Goal: Information Seeking & Learning: Learn about a topic

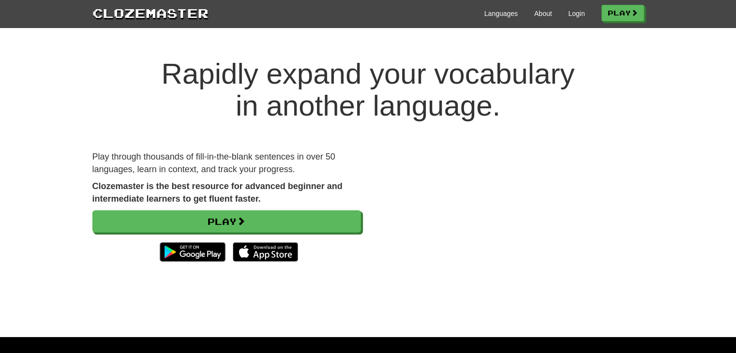
click at [580, 14] on div "Languages About Login Play" at bounding box center [425, 13] width 435 height 18
click at [573, 11] on link "Login" at bounding box center [576, 14] width 16 height 10
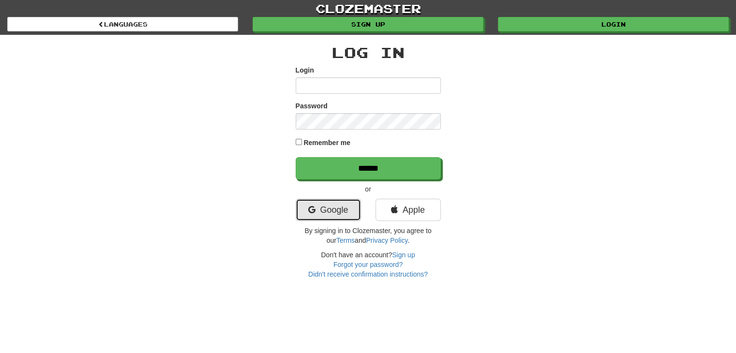
click at [337, 208] on link "Google" at bounding box center [327, 210] width 65 height 22
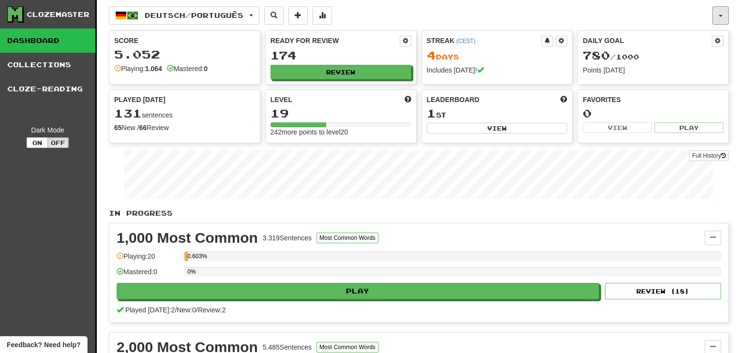
click at [721, 11] on button "button" at bounding box center [720, 15] width 16 height 18
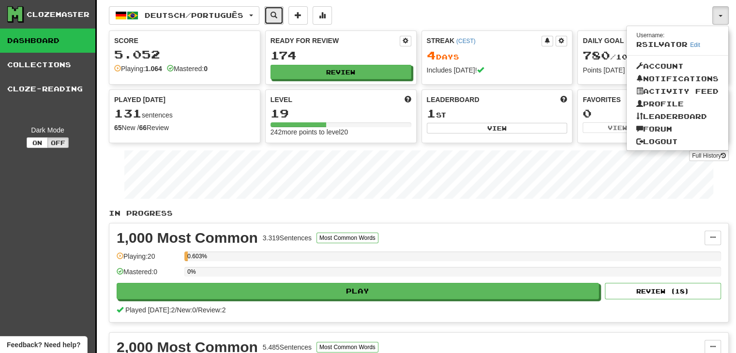
click at [283, 20] on button at bounding box center [273, 15] width 19 height 18
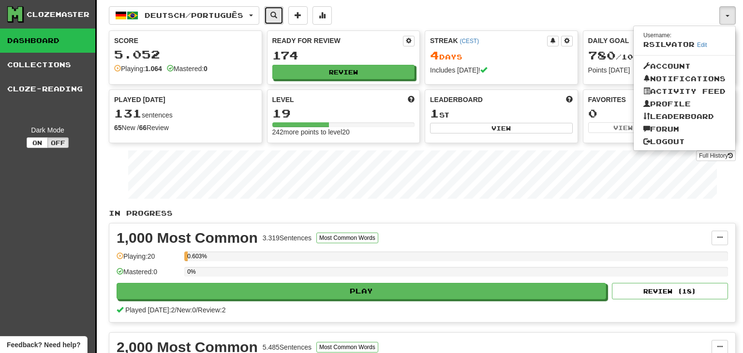
select select "****"
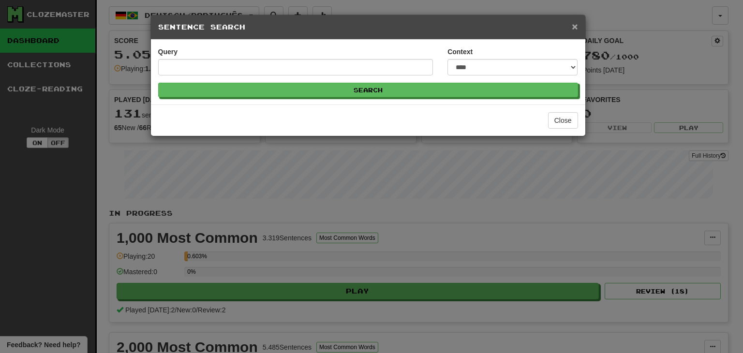
click at [576, 23] on span "×" at bounding box center [575, 26] width 6 height 11
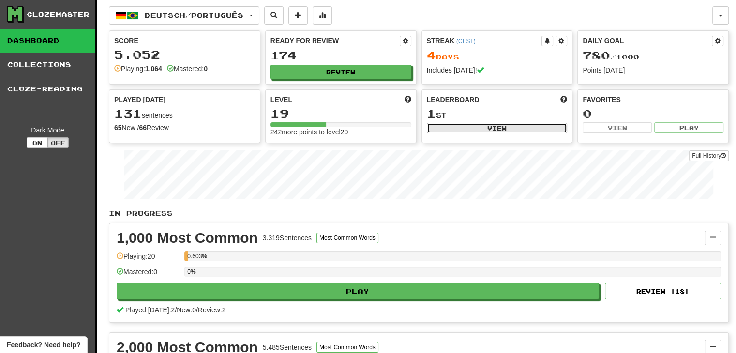
click at [486, 125] on button "View" at bounding box center [497, 128] width 141 height 11
select select "**********"
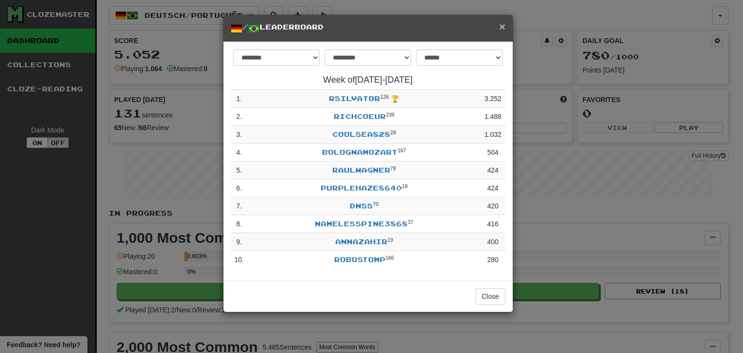
click at [503, 31] on span "×" at bounding box center [502, 26] width 6 height 11
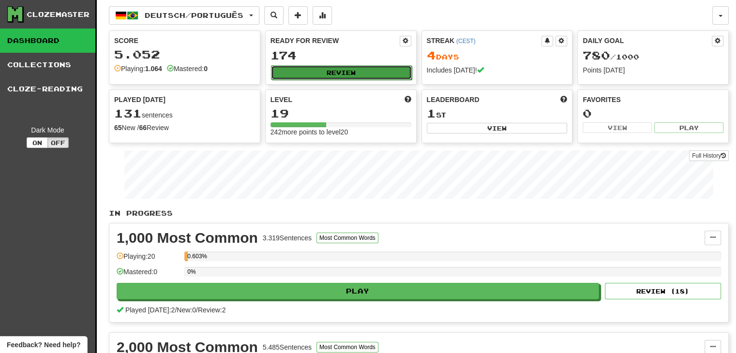
click at [309, 77] on button "Review" at bounding box center [341, 72] width 141 height 15
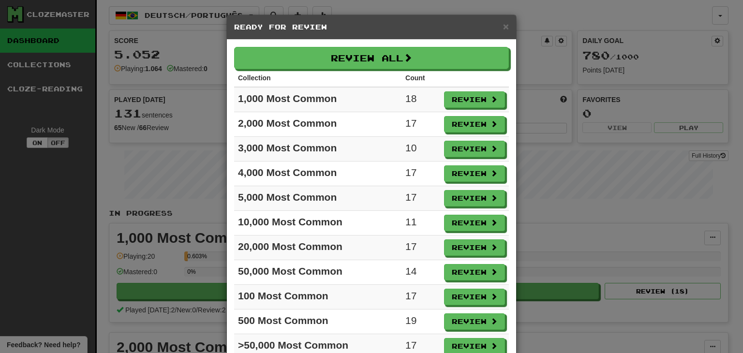
click at [310, 74] on th "Collection" at bounding box center [317, 78] width 167 height 18
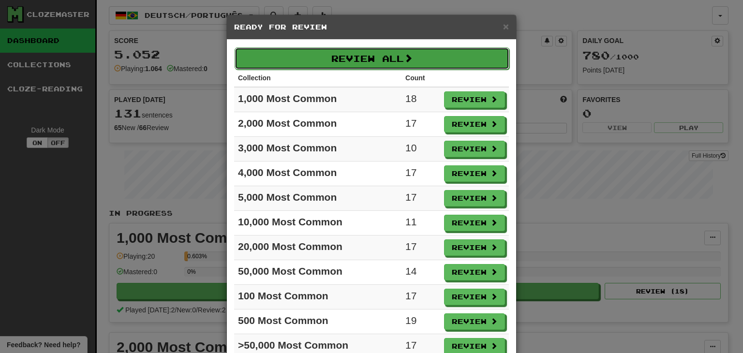
click at [308, 61] on button "Review All" at bounding box center [372, 58] width 275 height 22
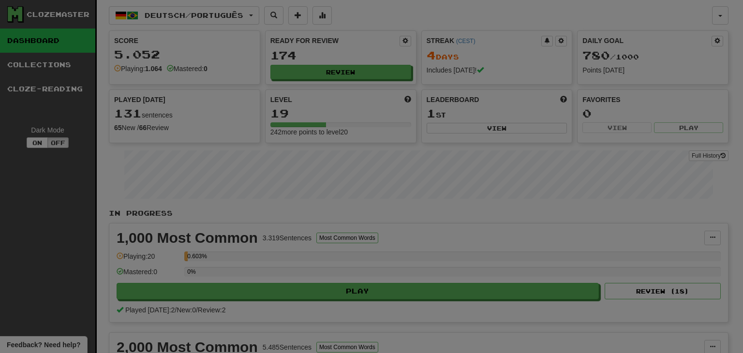
select select "**"
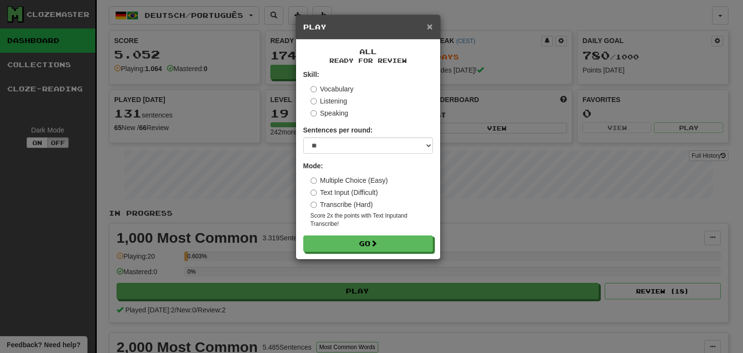
click at [431, 28] on span "×" at bounding box center [430, 26] width 6 height 11
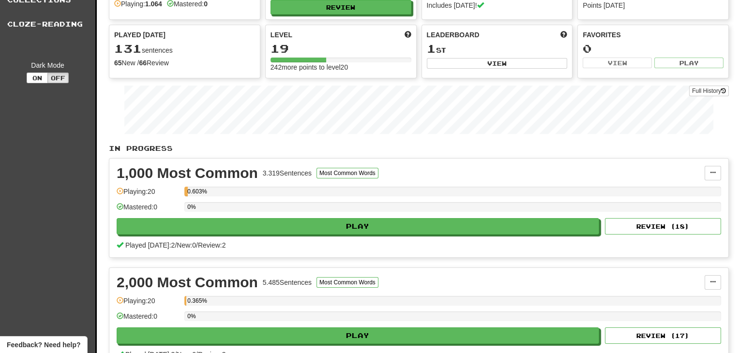
scroll to position [145, 0]
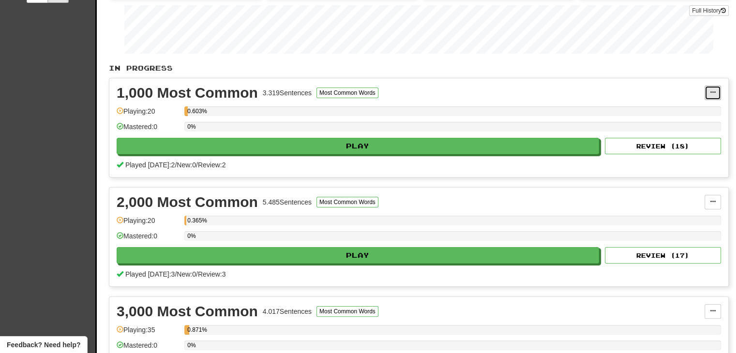
click at [714, 91] on span at bounding box center [712, 92] width 6 height 6
click at [694, 104] on link "Manage Sentences" at bounding box center [670, 110] width 100 height 13
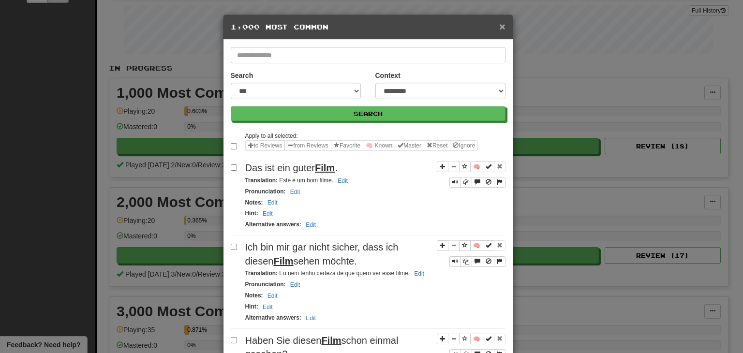
click at [499, 23] on span "×" at bounding box center [502, 26] width 6 height 11
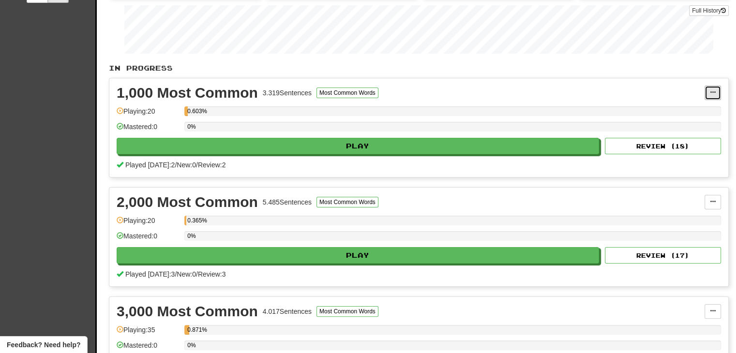
click at [717, 89] on button at bounding box center [712, 93] width 16 height 15
click at [496, 95] on div "1,000 Most Common 3.319 Sentences Most Common Words" at bounding box center [411, 93] width 588 height 15
click at [233, 93] on div "1,000 Most Common" at bounding box center [187, 93] width 141 height 15
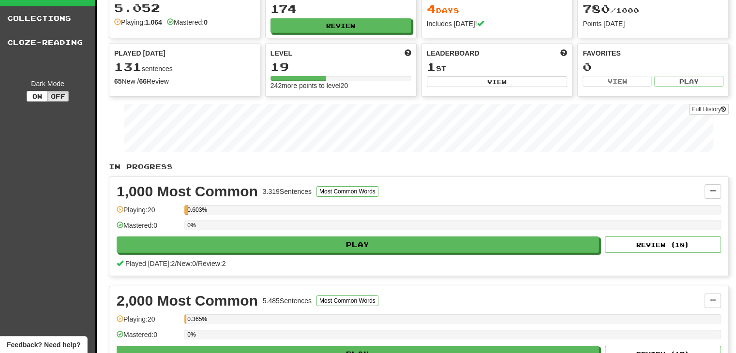
scroll to position [0, 0]
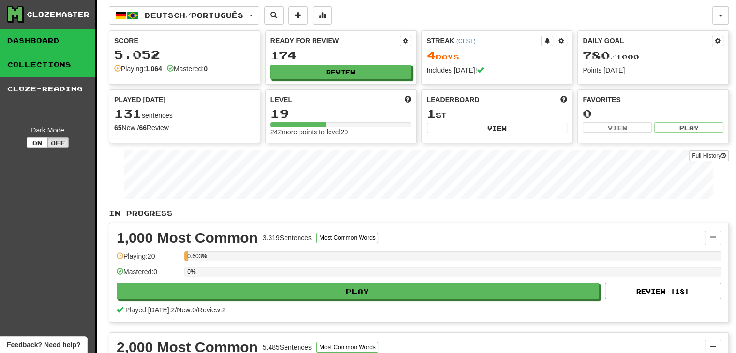
click at [55, 66] on link "Collections" at bounding box center [47, 65] width 95 height 24
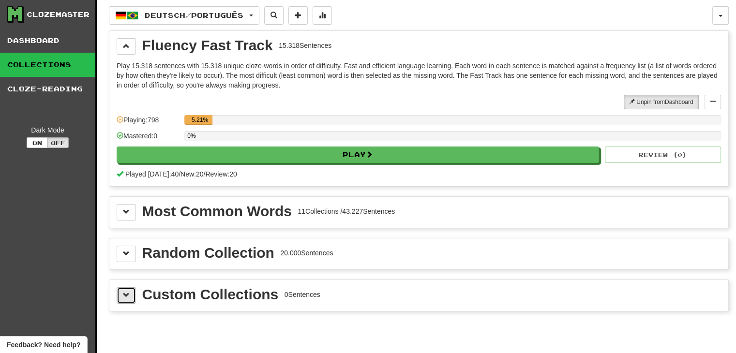
click at [133, 301] on button at bounding box center [126, 295] width 19 height 16
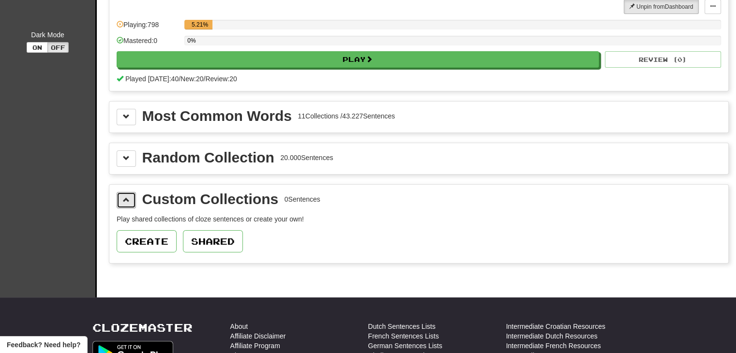
scroll to position [145, 0]
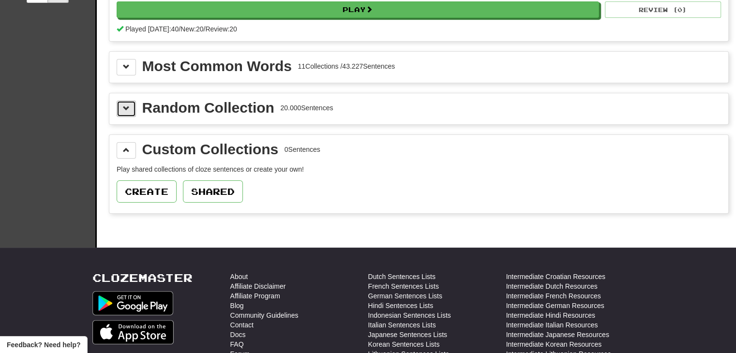
click at [133, 104] on button at bounding box center [126, 109] width 19 height 16
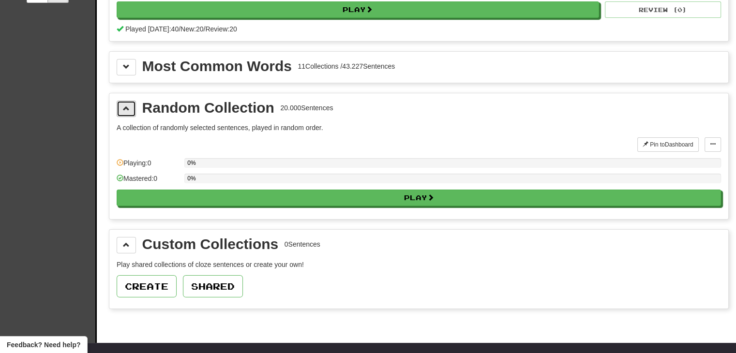
click at [128, 111] on button at bounding box center [126, 109] width 19 height 16
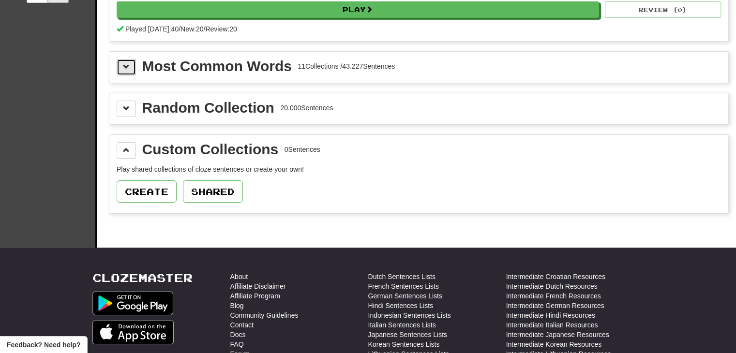
click at [126, 66] on span at bounding box center [126, 66] width 7 height 7
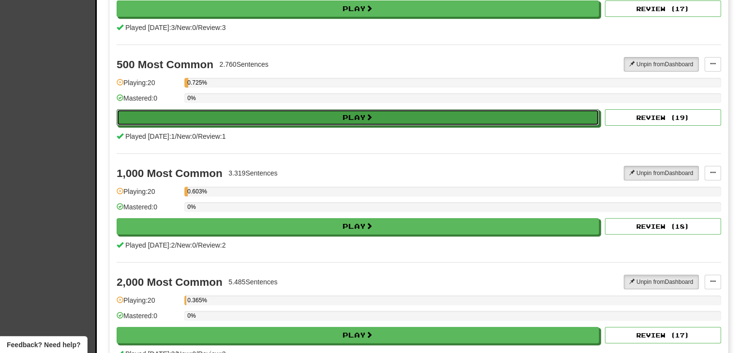
scroll to position [292, 0]
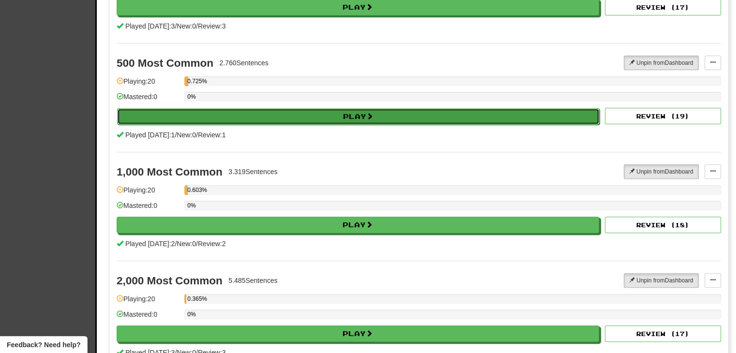
click at [373, 115] on span at bounding box center [369, 116] width 7 height 7
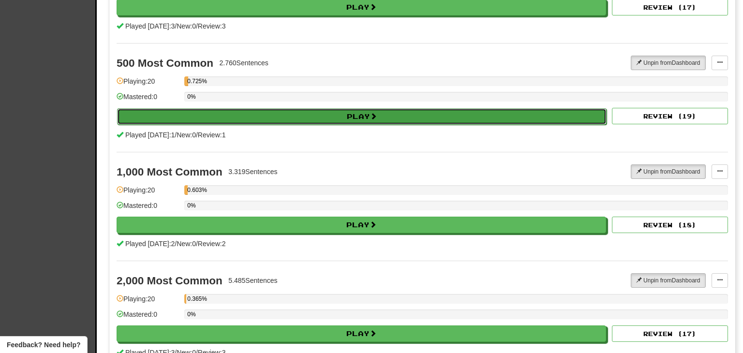
select select "**"
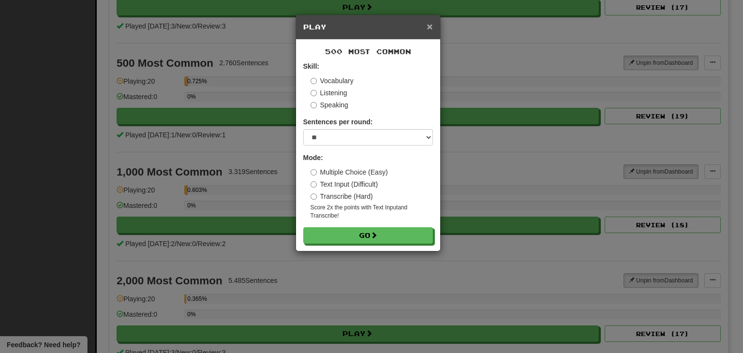
click at [429, 26] on span "×" at bounding box center [430, 26] width 6 height 11
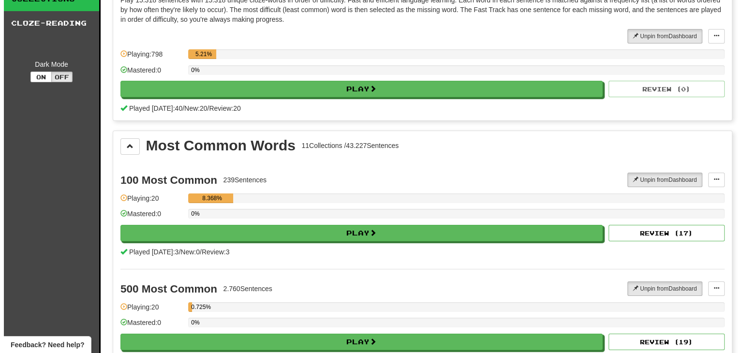
scroll to position [0, 0]
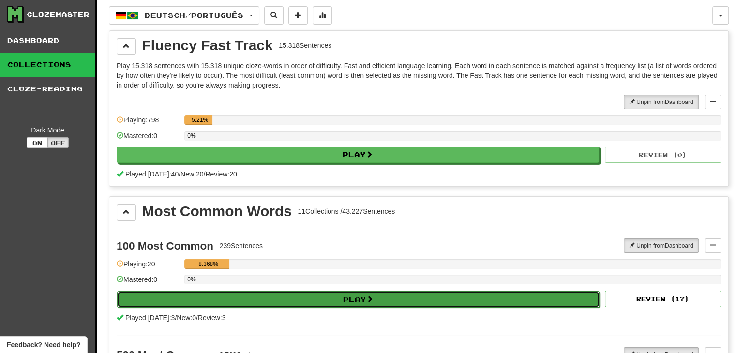
click at [265, 296] on button "Play" at bounding box center [358, 299] width 482 height 16
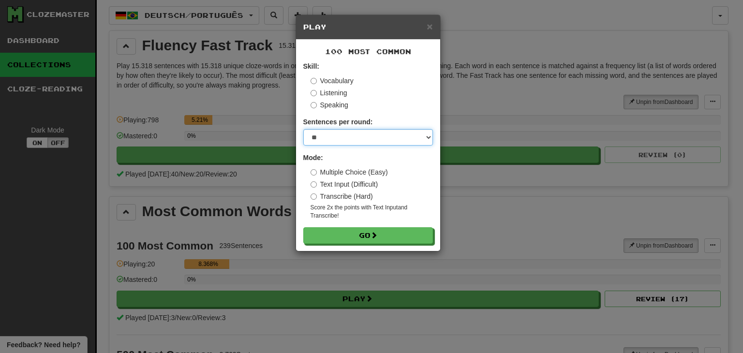
click at [361, 135] on select "* ** ** ** ** ** *** ********" at bounding box center [368, 137] width 130 height 16
select select "********"
click at [303, 129] on select "* ** ** ** ** ** *** ********" at bounding box center [368, 137] width 130 height 16
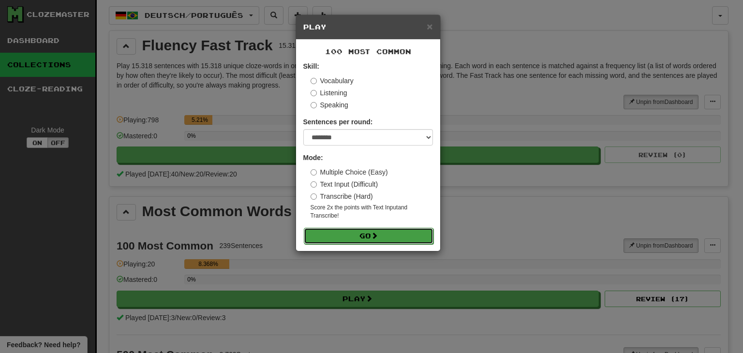
click at [340, 239] on button "Go" at bounding box center [369, 236] width 130 height 16
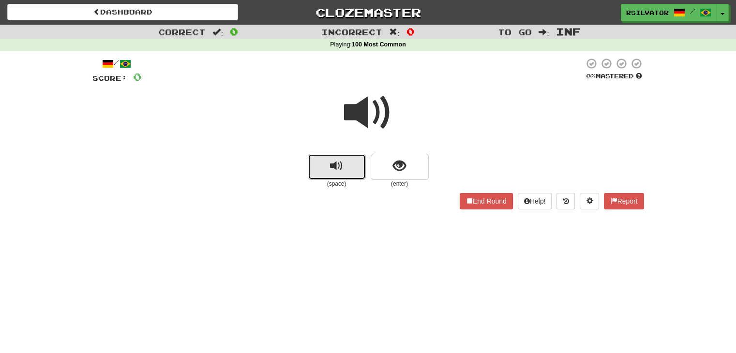
click at [337, 171] on span "replay audio" at bounding box center [336, 166] width 13 height 13
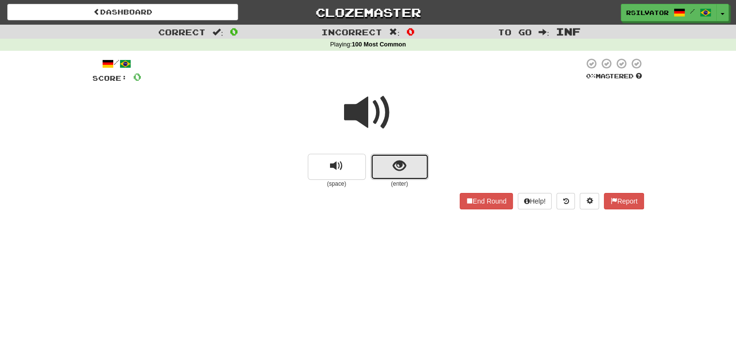
click at [420, 165] on button "show sentence" at bounding box center [399, 167] width 58 height 26
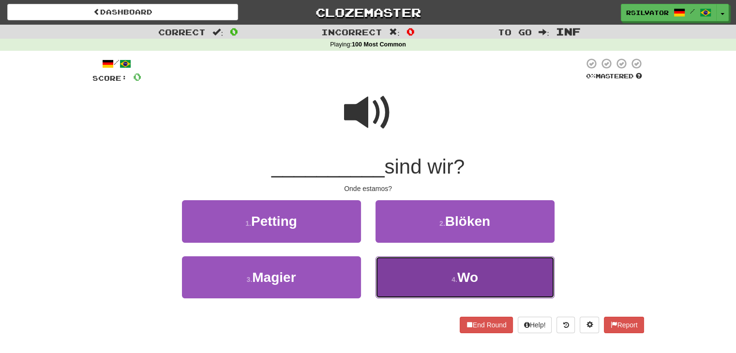
click at [439, 278] on button "4 . Wo" at bounding box center [464, 277] width 179 height 42
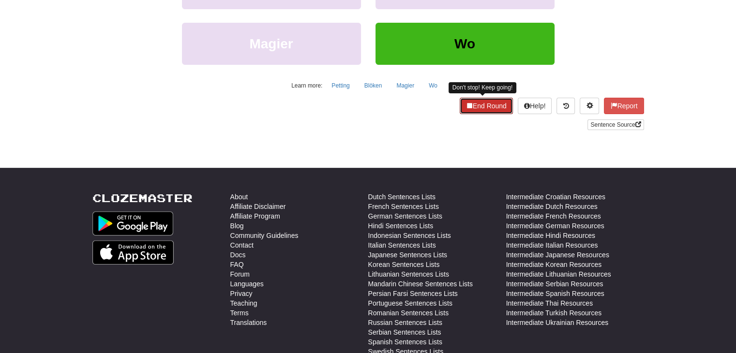
click at [466, 106] on span at bounding box center [469, 105] width 7 height 7
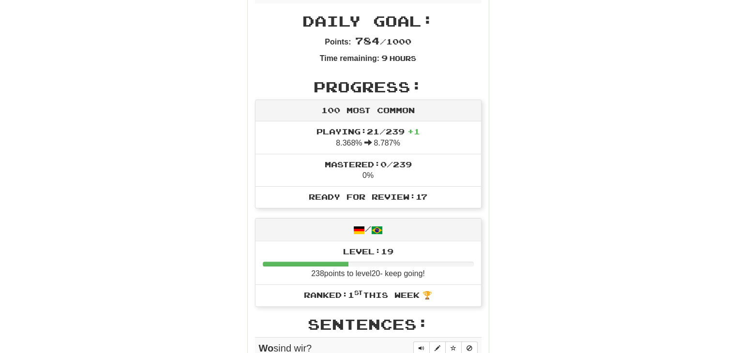
scroll to position [334, 0]
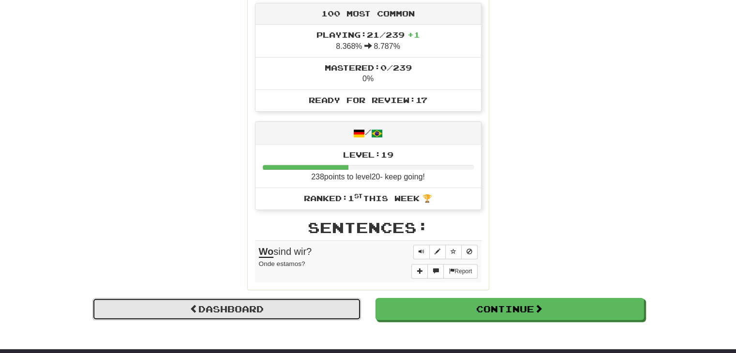
click at [253, 300] on link "Dashboard" at bounding box center [226, 309] width 268 height 22
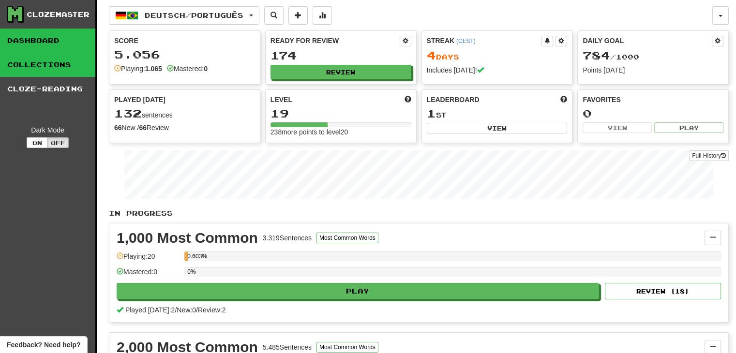
click at [59, 64] on link "Collections" at bounding box center [47, 65] width 95 height 24
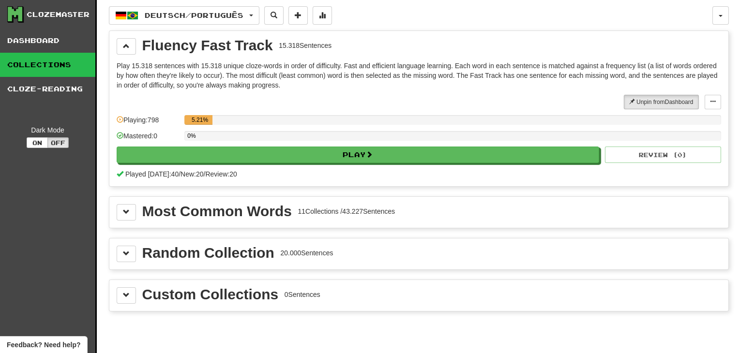
click at [110, 213] on div "Most Common Words 11 Collections / 43.227 Sentences" at bounding box center [418, 212] width 619 height 31
click at [126, 214] on span at bounding box center [126, 211] width 7 height 7
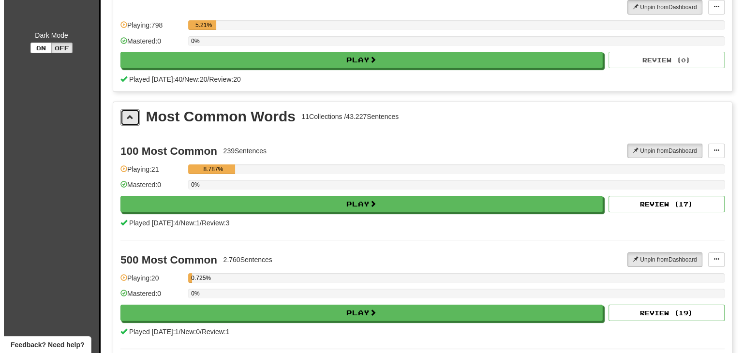
scroll to position [97, 0]
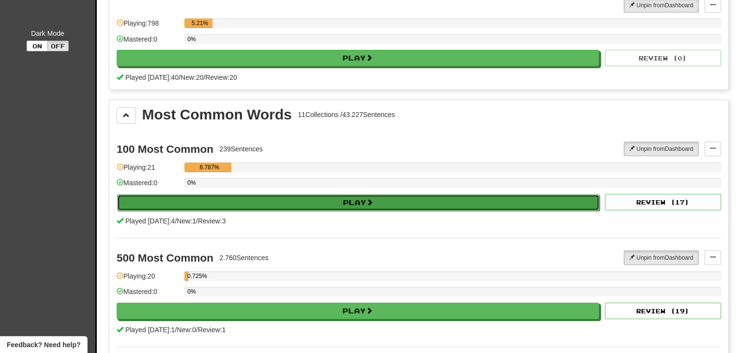
click at [354, 204] on button "Play" at bounding box center [358, 202] width 482 height 16
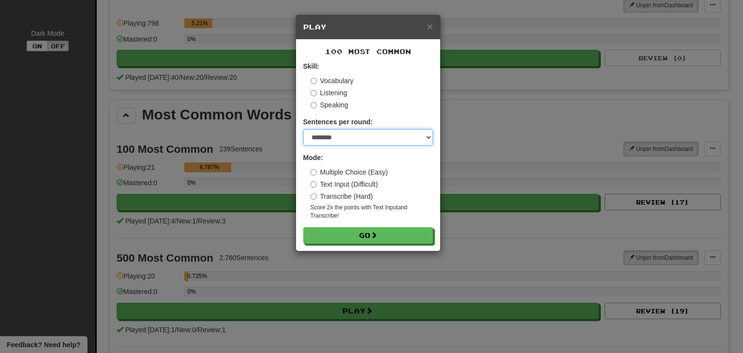
click at [358, 139] on select "* ** ** ** ** ** *** ********" at bounding box center [368, 137] width 130 height 16
select select "**"
click at [303, 129] on select "* ** ** ** ** ** *** ********" at bounding box center [368, 137] width 130 height 16
click at [344, 83] on label "Vocabulary" at bounding box center [331, 81] width 43 height 10
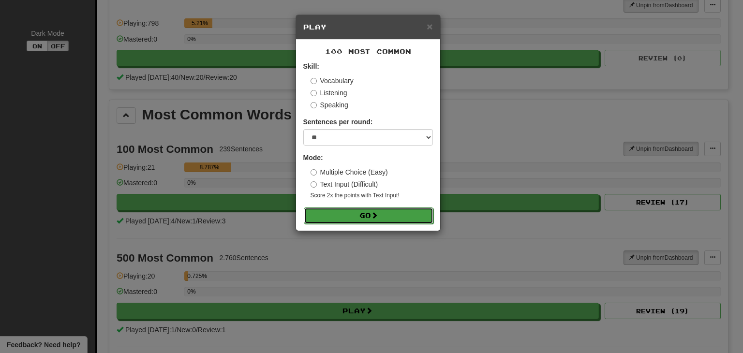
click at [375, 216] on span at bounding box center [374, 215] width 7 height 7
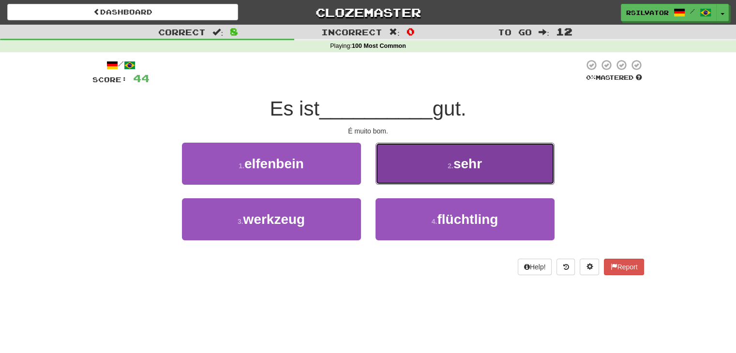
click at [526, 147] on button "2 . sehr" at bounding box center [464, 164] width 179 height 42
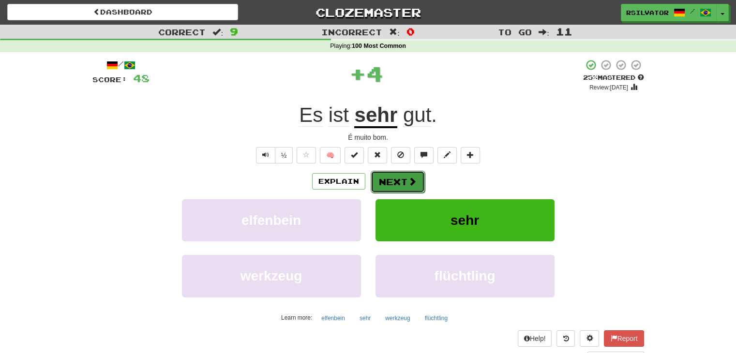
click at [418, 190] on button "Next" at bounding box center [397, 182] width 54 height 22
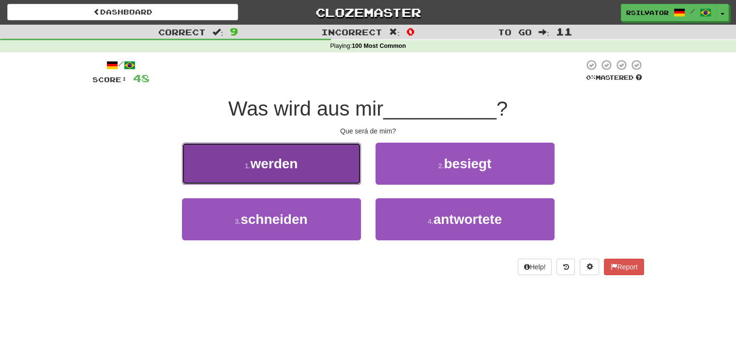
click at [320, 173] on button "1 . werden" at bounding box center [271, 164] width 179 height 42
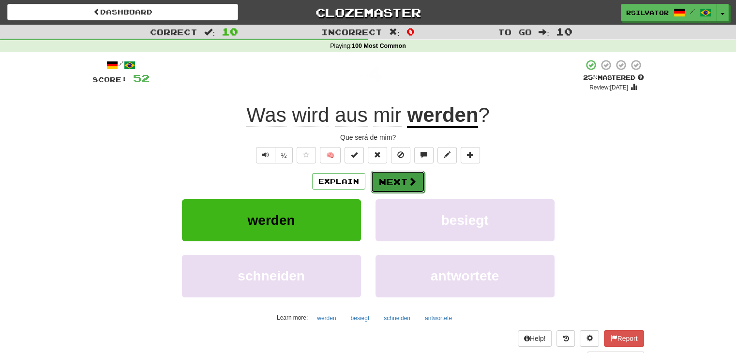
click at [402, 180] on button "Next" at bounding box center [397, 182] width 54 height 22
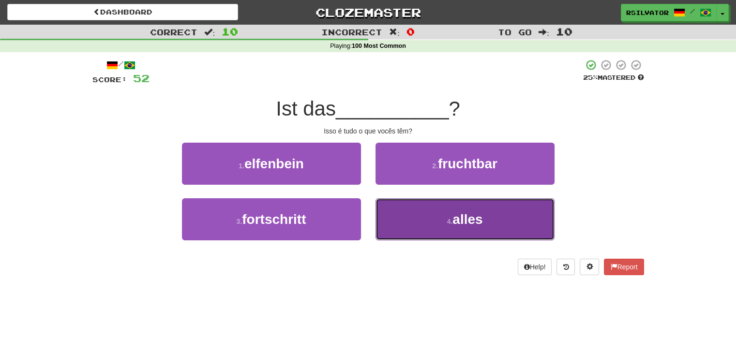
click at [522, 215] on button "4 . alles" at bounding box center [464, 219] width 179 height 42
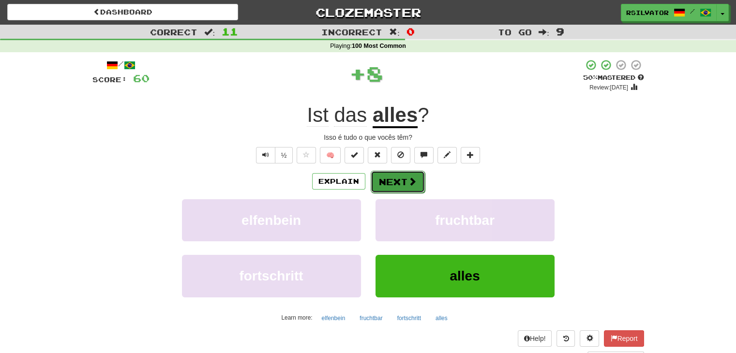
click at [400, 186] on button "Next" at bounding box center [397, 182] width 54 height 22
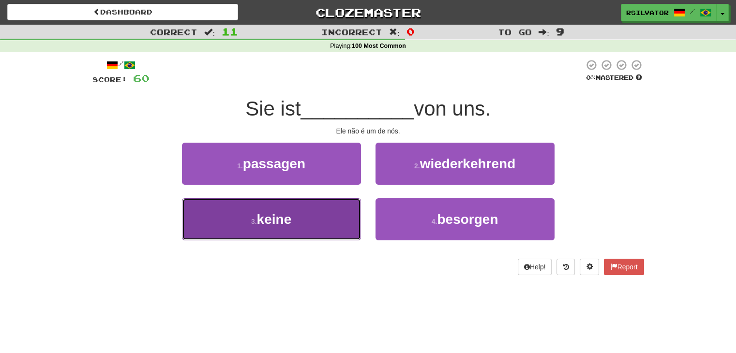
click at [310, 229] on button "3 . keine" at bounding box center [271, 219] width 179 height 42
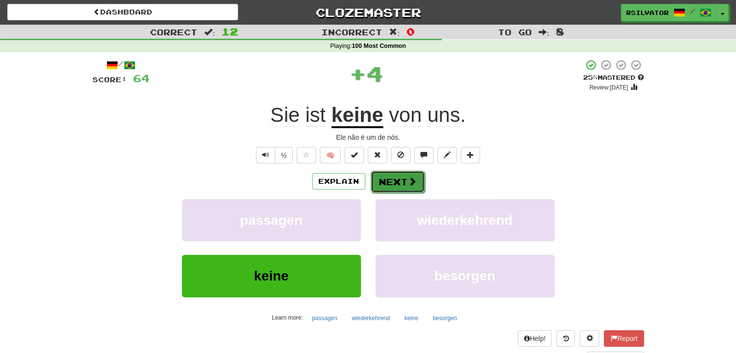
click at [401, 188] on button "Next" at bounding box center [397, 182] width 54 height 22
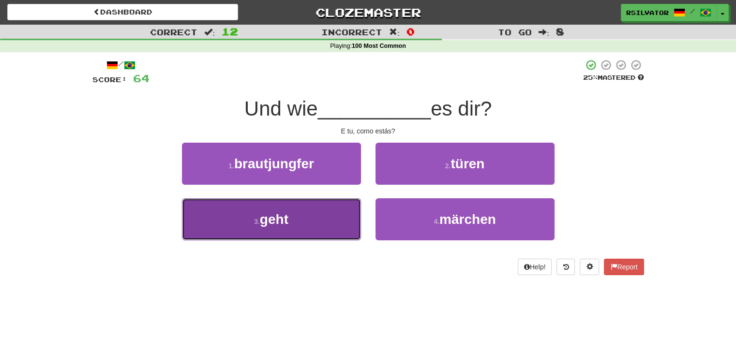
click at [321, 237] on button "3 . geht" at bounding box center [271, 219] width 179 height 42
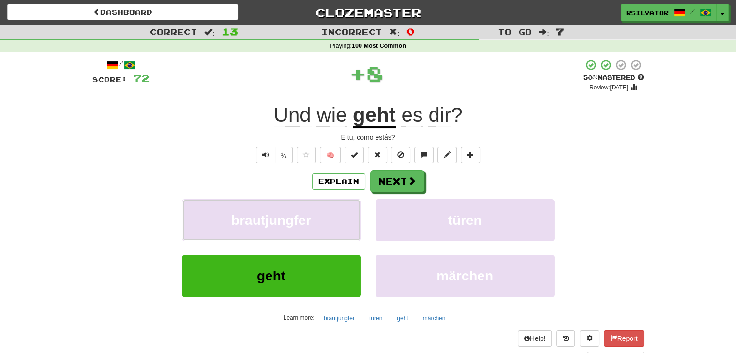
click at [321, 237] on button "brautjungfer" at bounding box center [271, 220] width 179 height 42
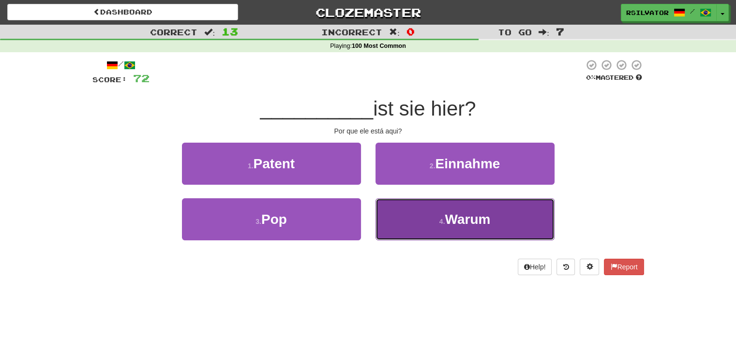
click at [408, 215] on button "4 . Warum" at bounding box center [464, 219] width 179 height 42
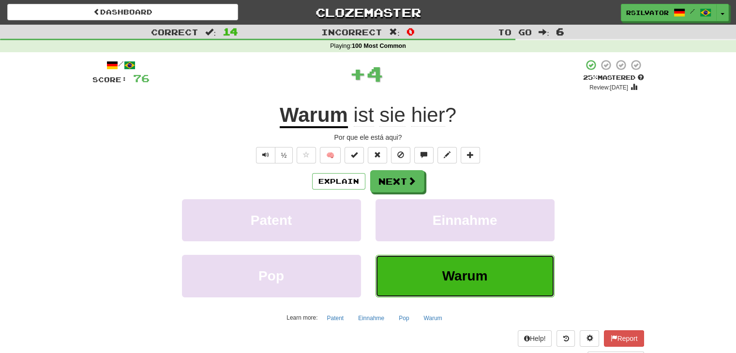
drag, startPoint x: 422, startPoint y: 275, endPoint x: 428, endPoint y: 180, distance: 94.5
click at [428, 180] on div "Explain Next Patent Einnahme Pop Warum Learn more: Patent Einnahme Pop Warum" at bounding box center [367, 247] width 551 height 155
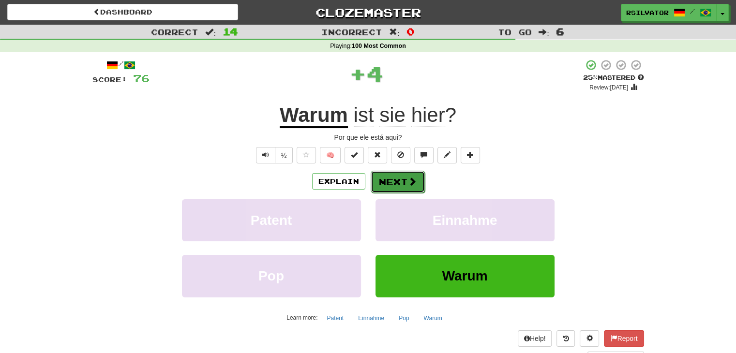
click at [408, 184] on span at bounding box center [412, 181] width 9 height 9
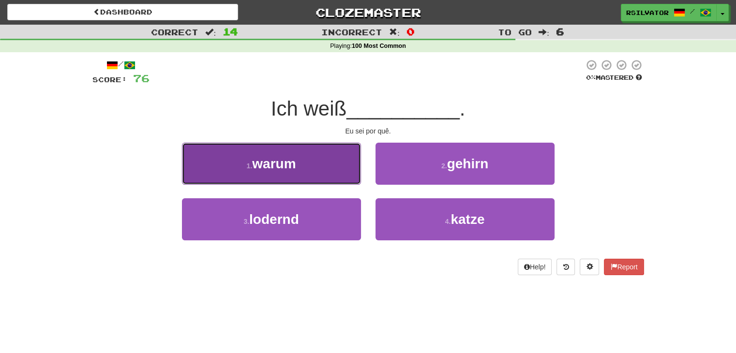
click at [335, 175] on button "1 . warum" at bounding box center [271, 164] width 179 height 42
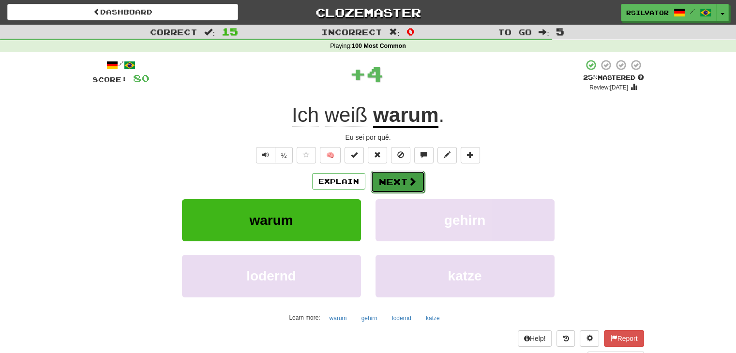
click at [399, 185] on button "Next" at bounding box center [397, 182] width 54 height 22
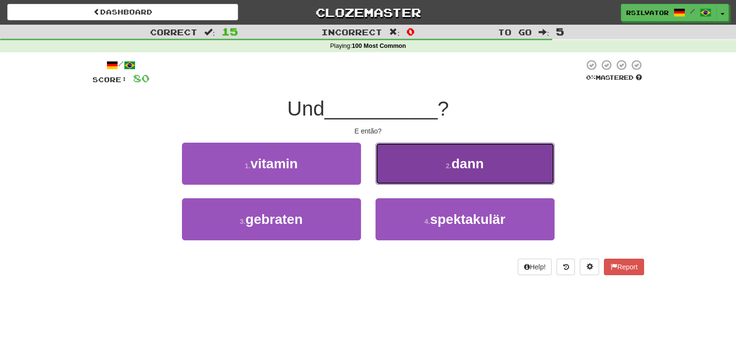
click at [400, 176] on button "2 . dann" at bounding box center [464, 164] width 179 height 42
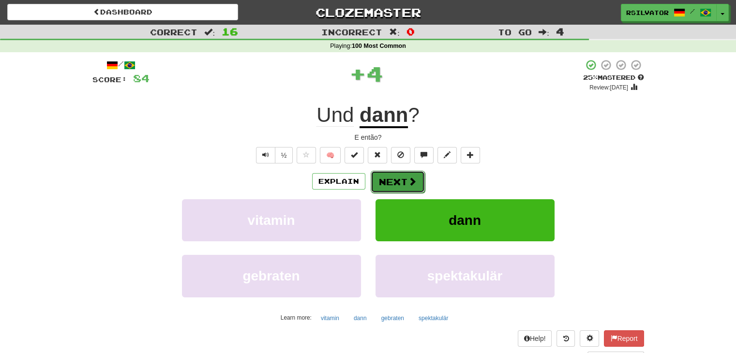
click at [399, 187] on button "Next" at bounding box center [397, 182] width 54 height 22
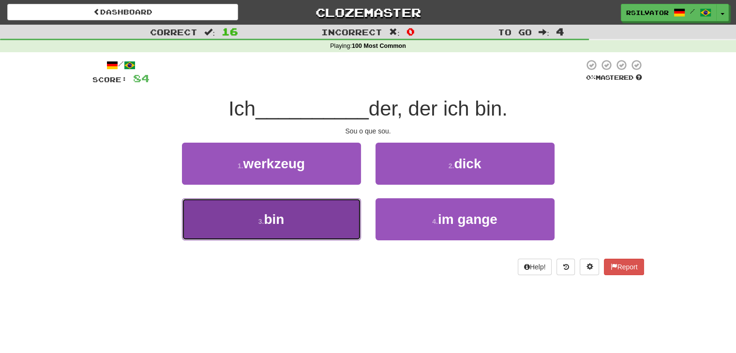
click at [308, 207] on button "3 . bin" at bounding box center [271, 219] width 179 height 42
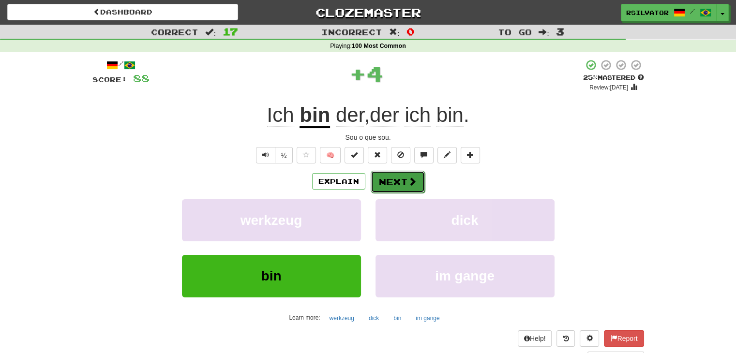
click at [387, 182] on button "Next" at bounding box center [397, 182] width 54 height 22
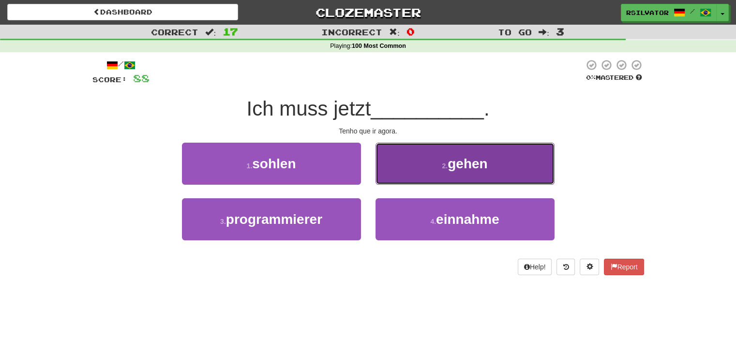
click at [412, 168] on button "2 . gehen" at bounding box center [464, 164] width 179 height 42
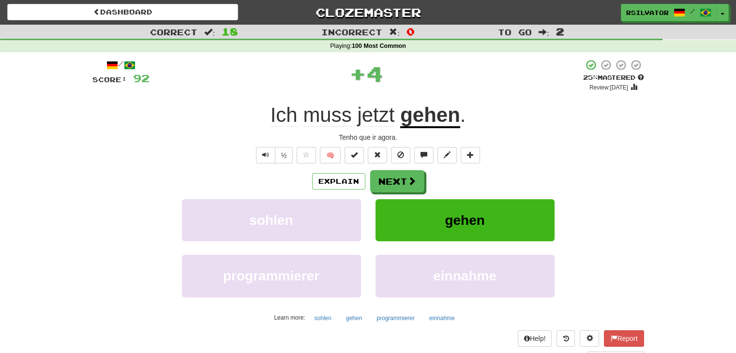
click at [406, 192] on div "Explain Next sohlen gehen programmierer einnahme Learn more: sohlen gehen progr…" at bounding box center [367, 247] width 551 height 155
click at [406, 190] on button "Next" at bounding box center [397, 182] width 54 height 22
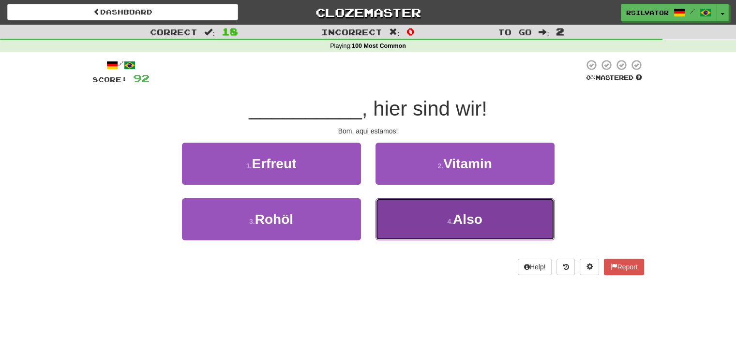
click at [413, 215] on button "4 . Also" at bounding box center [464, 219] width 179 height 42
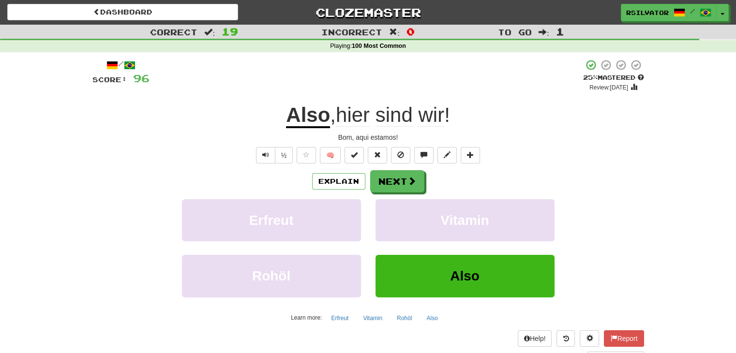
click at [85, 236] on div "/ Score: 96 + 4 25 % Mastered Review: 2025-10-16 Also , hier sind wir ! Bom, aq…" at bounding box center [368, 214] width 566 height 324
click at [388, 182] on button "Next" at bounding box center [397, 182] width 54 height 22
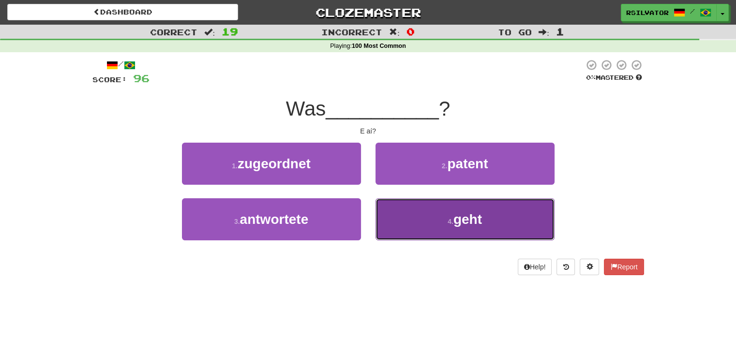
click at [427, 228] on button "4 . geht" at bounding box center [464, 219] width 179 height 42
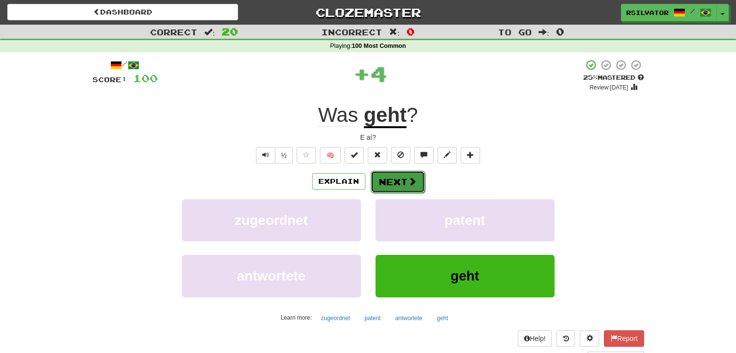
click at [401, 182] on button "Next" at bounding box center [397, 182] width 54 height 22
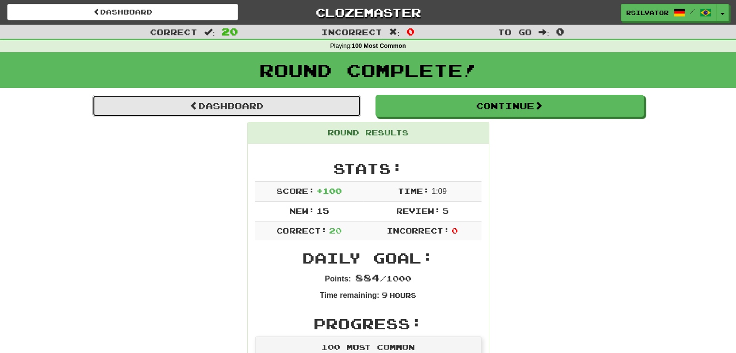
click at [198, 109] on link "Dashboard" at bounding box center [226, 106] width 268 height 22
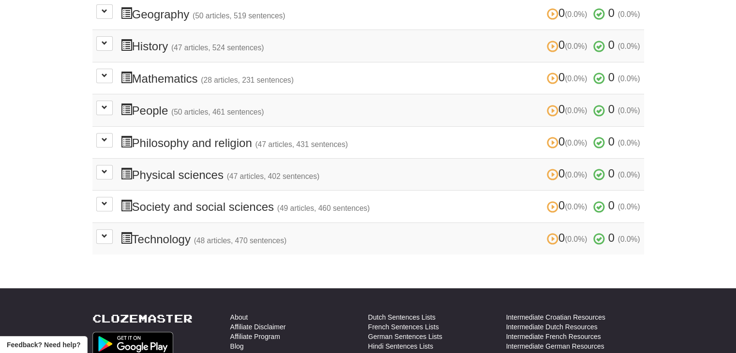
scroll to position [484, 0]
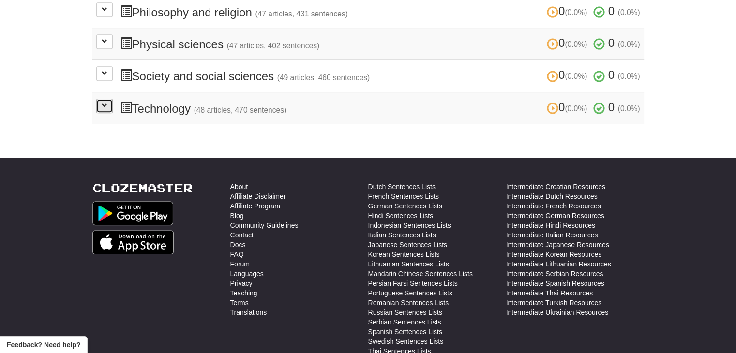
click at [107, 103] on button at bounding box center [104, 106] width 16 height 15
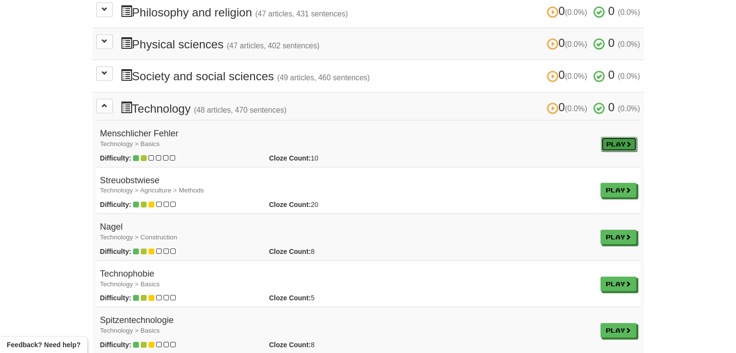
click at [625, 141] on span at bounding box center [628, 144] width 6 height 6
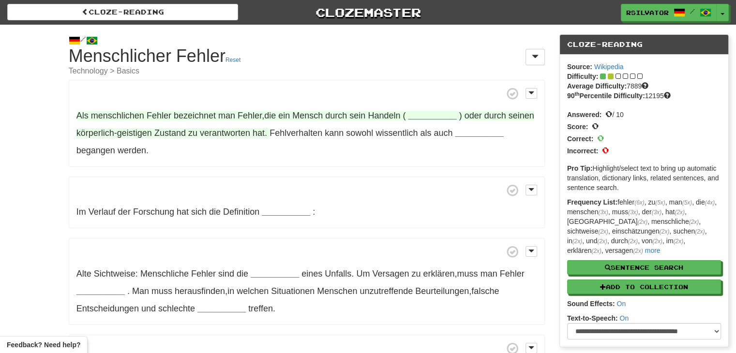
click at [416, 114] on strong "__________" at bounding box center [432, 116] width 48 height 10
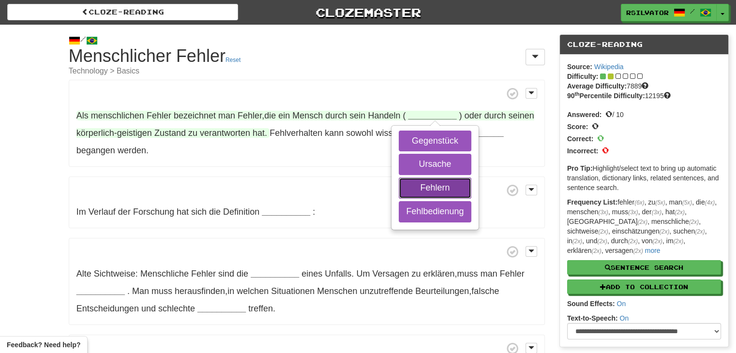
click at [420, 182] on button "Fehlern" at bounding box center [435, 187] width 72 height 21
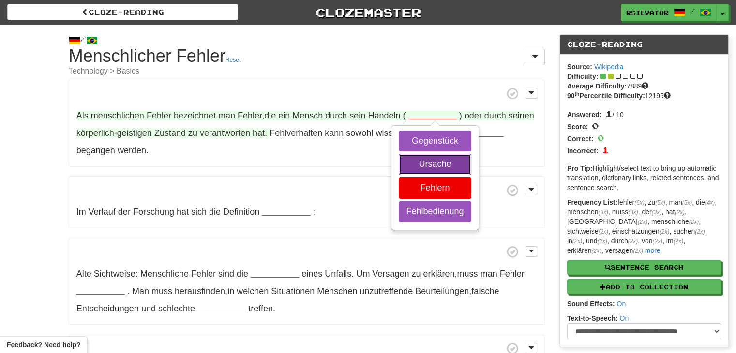
click at [422, 164] on button "Ursache" at bounding box center [435, 164] width 72 height 21
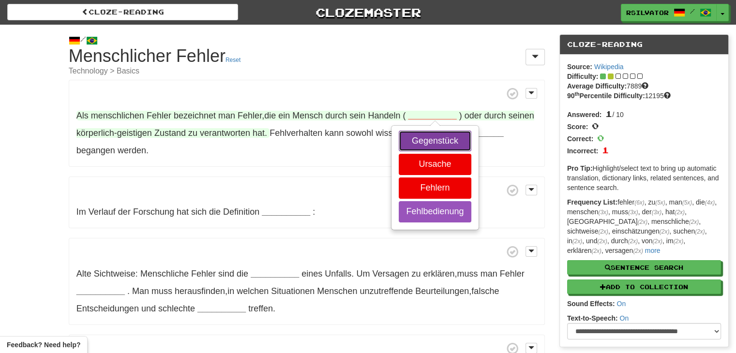
click at [423, 149] on button "Gegenstück" at bounding box center [435, 141] width 72 height 21
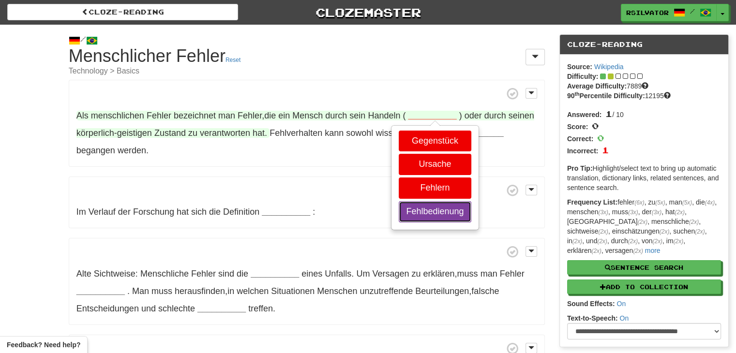
click at [423, 215] on button "Fehlbedienung" at bounding box center [435, 211] width 72 height 21
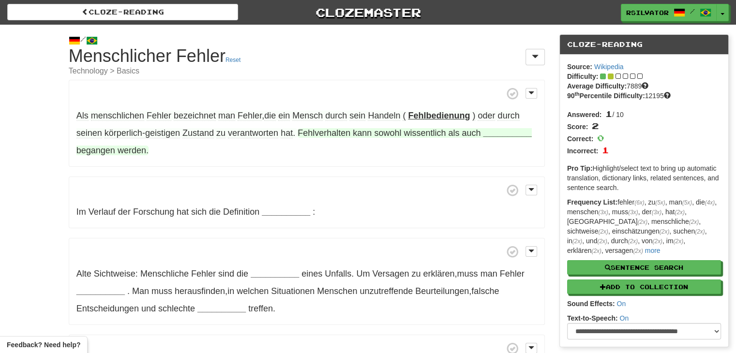
click at [488, 133] on strong "__________" at bounding box center [507, 133] width 48 height 10
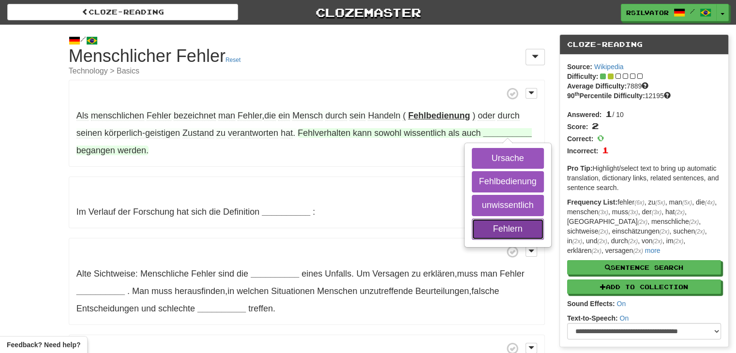
click at [495, 229] on button "Fehlern" at bounding box center [508, 229] width 72 height 21
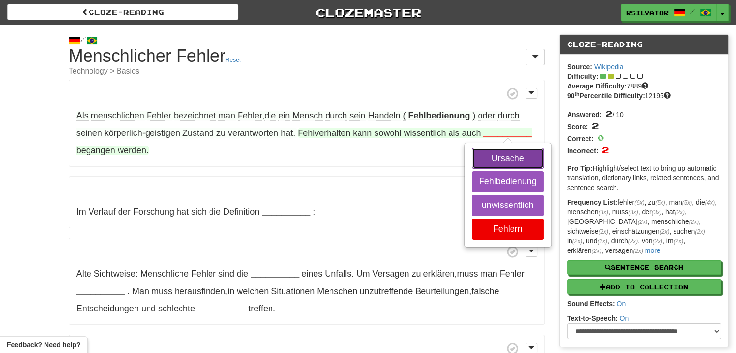
click at [499, 159] on button "Ursache" at bounding box center [508, 158] width 72 height 21
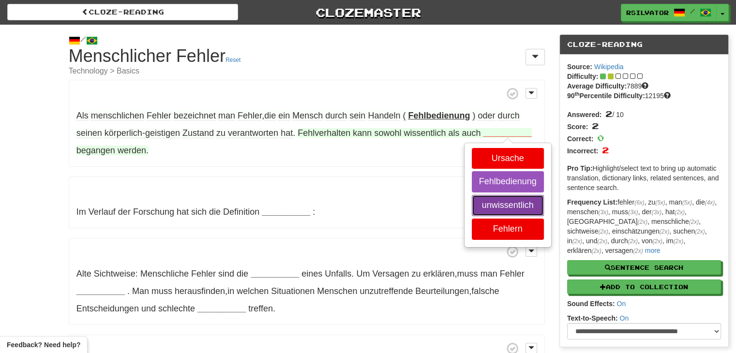
click at [507, 202] on button "unwissentlich" at bounding box center [508, 205] width 72 height 21
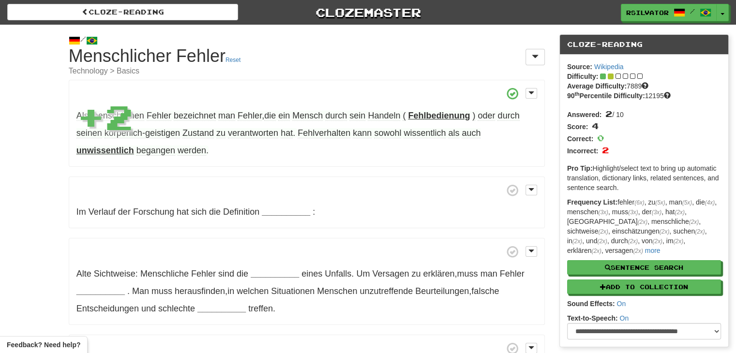
click at [69, 184] on p "Im Verlauf der Forschung hat sich die Definition __________ :" at bounding box center [307, 203] width 476 height 52
click at [92, 149] on strong "unwissentlich" at bounding box center [105, 151] width 58 height 10
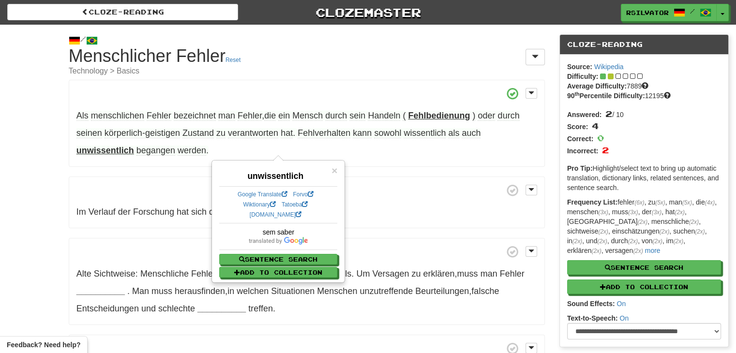
click at [51, 166] on div "/ Cloze-Reading Menschlicher Fehler Reset Technology > Basics Als menschlichen …" at bounding box center [368, 266] width 736 height 483
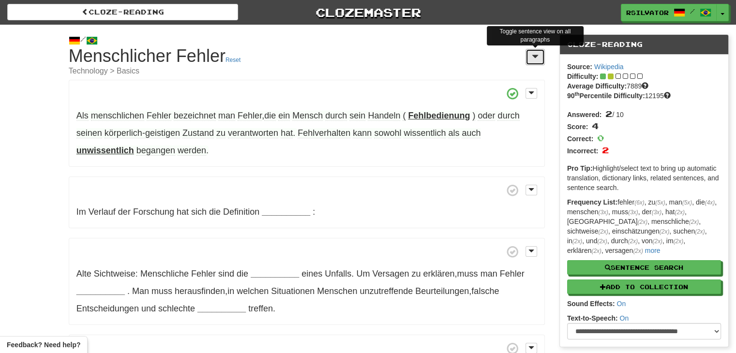
click at [532, 53] on span at bounding box center [534, 57] width 7 height 8
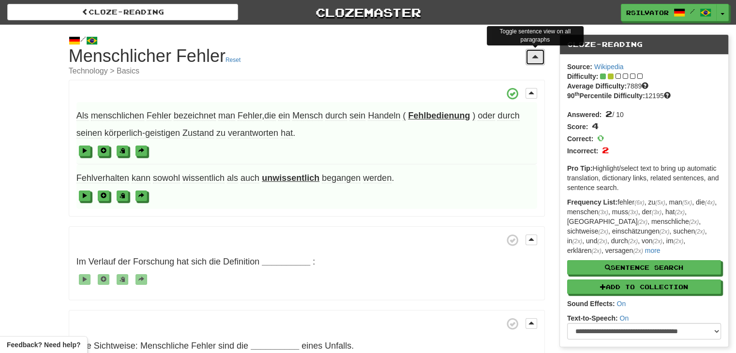
click at [532, 53] on span at bounding box center [534, 57] width 7 height 8
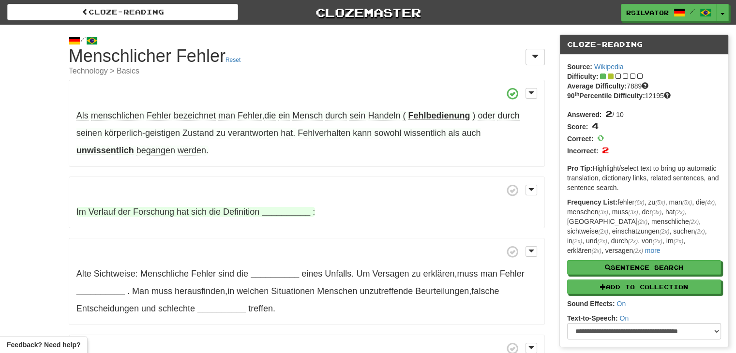
click at [271, 213] on strong "__________" at bounding box center [286, 212] width 48 height 10
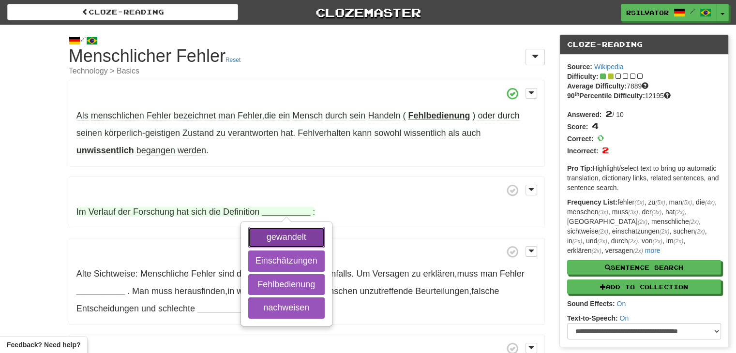
click at [265, 235] on button "gewandelt" at bounding box center [286, 237] width 76 height 21
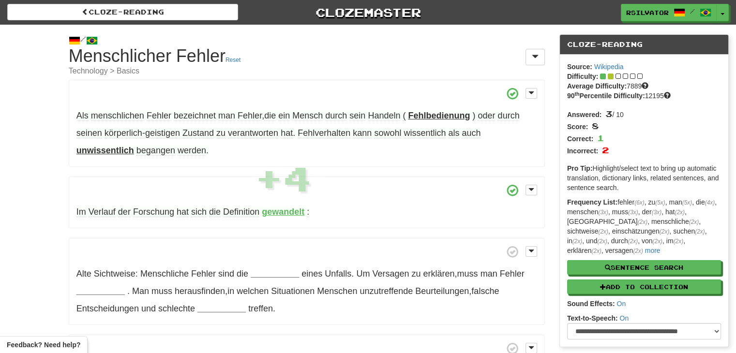
click at [52, 229] on div "/ Cloze-Reading Menschlicher Fehler Reset Technology > Basics Als menschlichen …" at bounding box center [368, 266] width 736 height 483
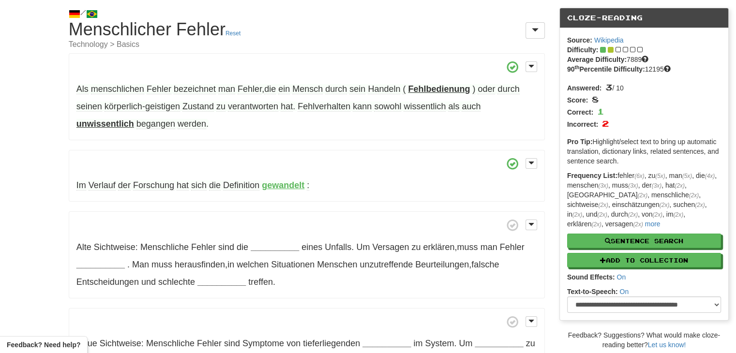
scroll to position [48, 0]
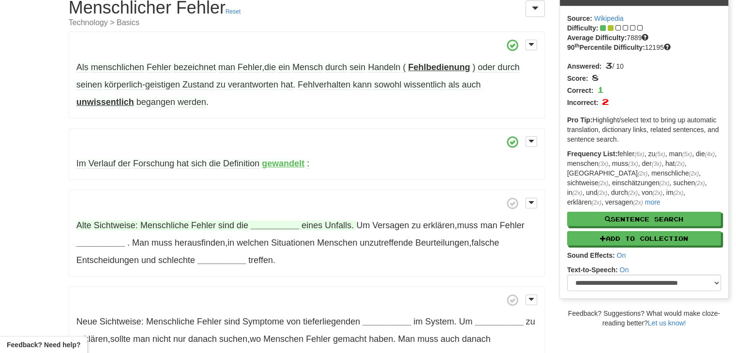
click at [274, 227] on strong "__________" at bounding box center [275, 226] width 48 height 10
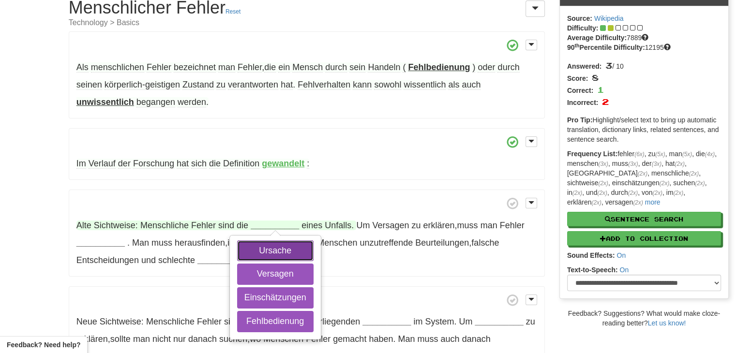
click at [271, 250] on button "Ursache" at bounding box center [275, 250] width 76 height 21
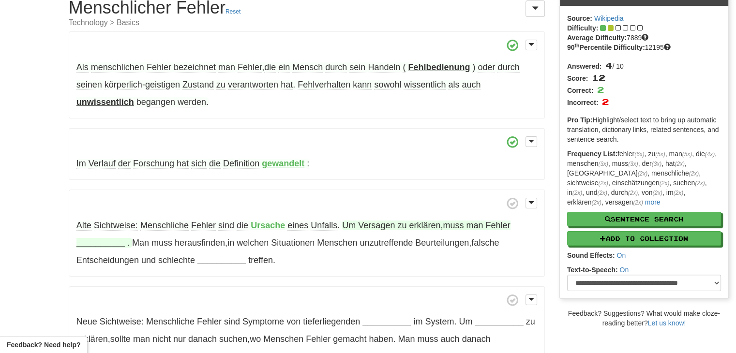
click at [99, 242] on strong "__________" at bounding box center [100, 243] width 48 height 10
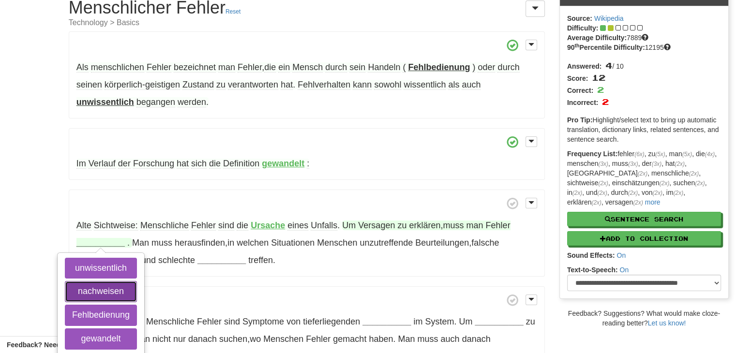
click at [102, 287] on button "nachweisen" at bounding box center [101, 291] width 72 height 21
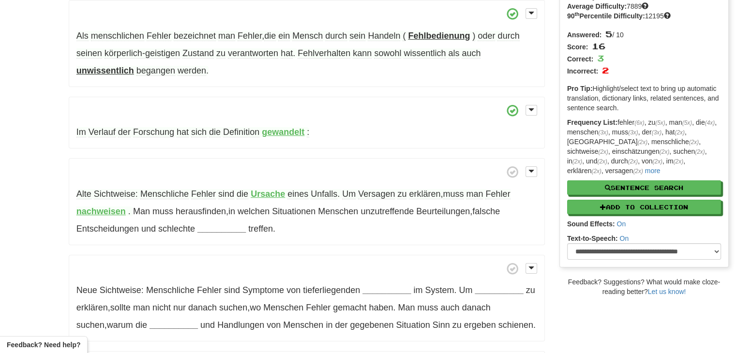
scroll to position [97, 0]
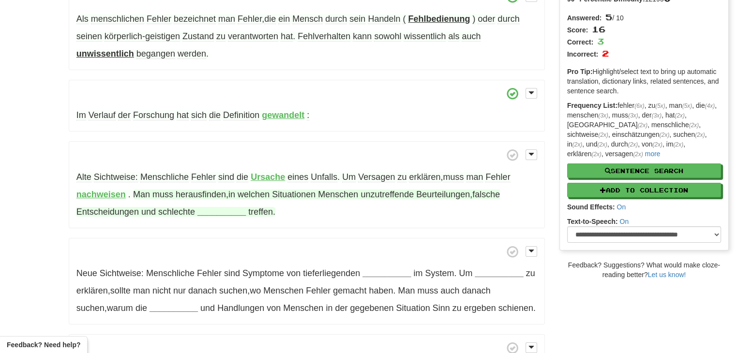
click at [222, 213] on strong "__________" at bounding box center [221, 212] width 48 height 10
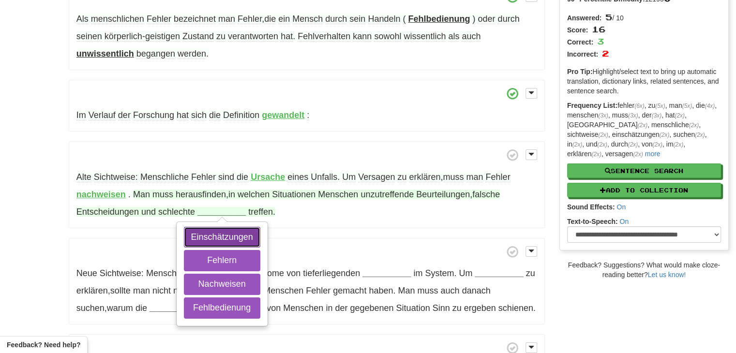
click at [218, 236] on button "Einschätzungen" at bounding box center [222, 237] width 76 height 21
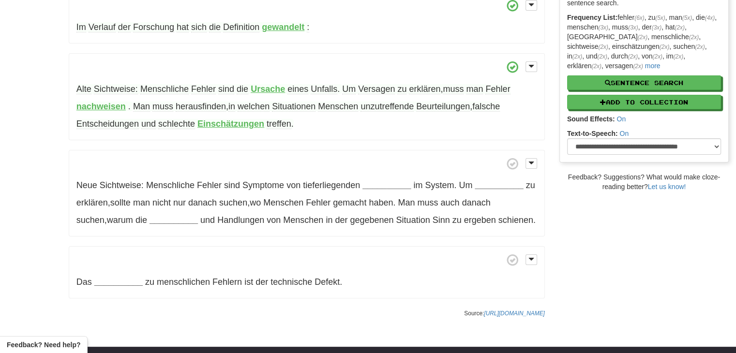
scroll to position [145, 0]
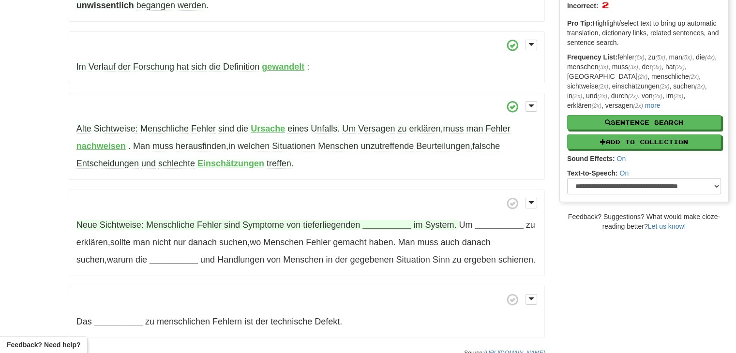
click at [394, 223] on strong "__________" at bounding box center [386, 225] width 48 height 10
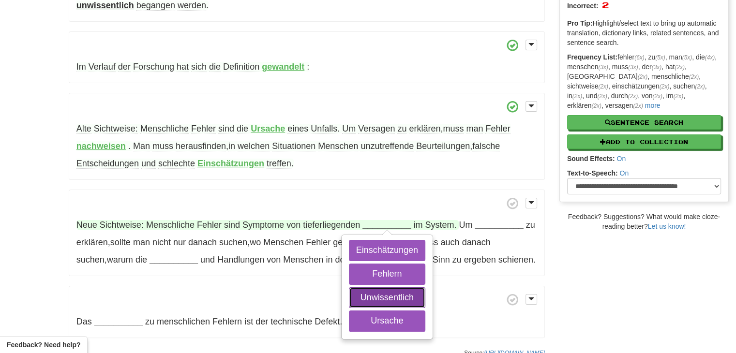
click at [387, 287] on button "Unwissentlich" at bounding box center [387, 297] width 76 height 21
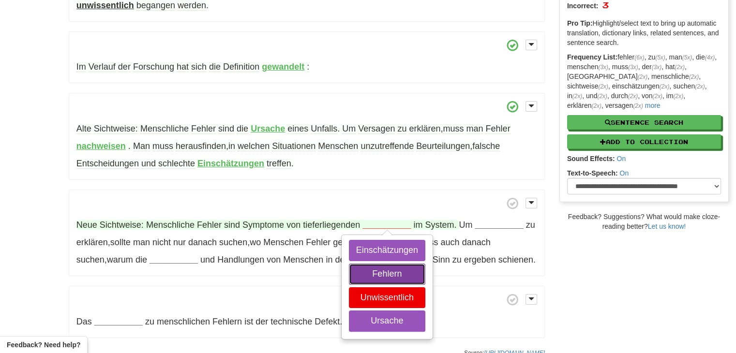
click at [389, 275] on button "Fehlern" at bounding box center [387, 274] width 76 height 21
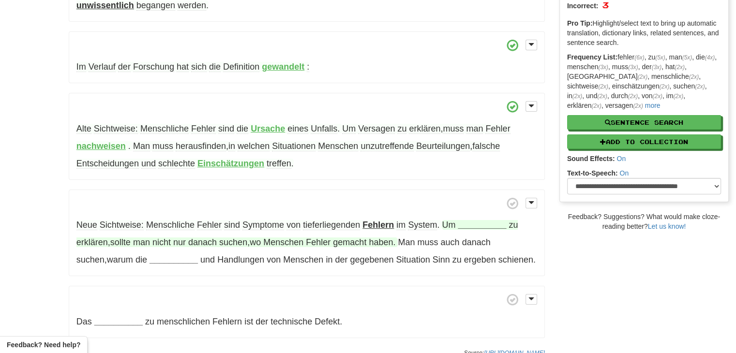
click at [463, 223] on strong "__________" at bounding box center [482, 225] width 48 height 10
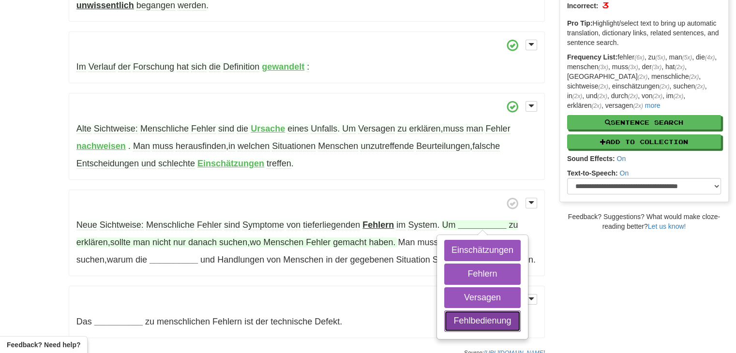
click at [476, 316] on button "Fehlbedienung" at bounding box center [482, 320] width 76 height 21
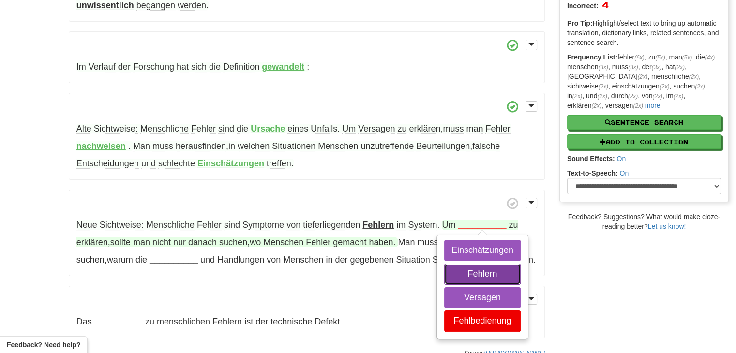
click at [485, 277] on button "Fehlern" at bounding box center [482, 274] width 76 height 21
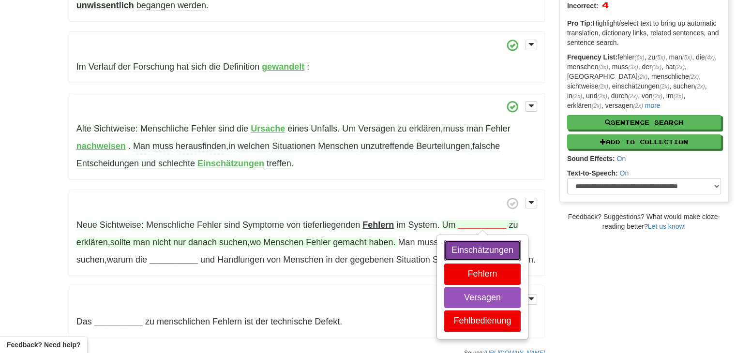
click at [490, 244] on button "Einschätzungen" at bounding box center [482, 250] width 76 height 21
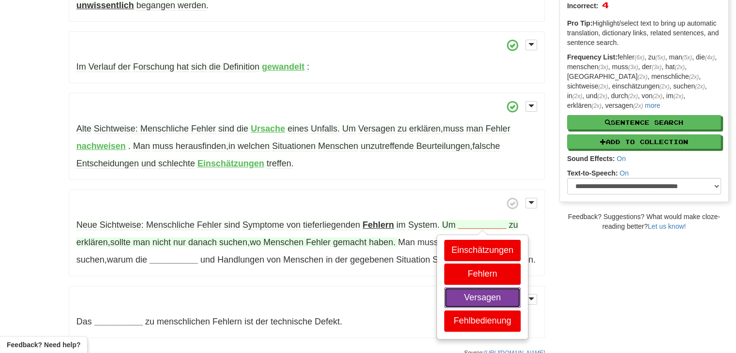
click at [489, 291] on button "Versagen" at bounding box center [482, 297] width 76 height 21
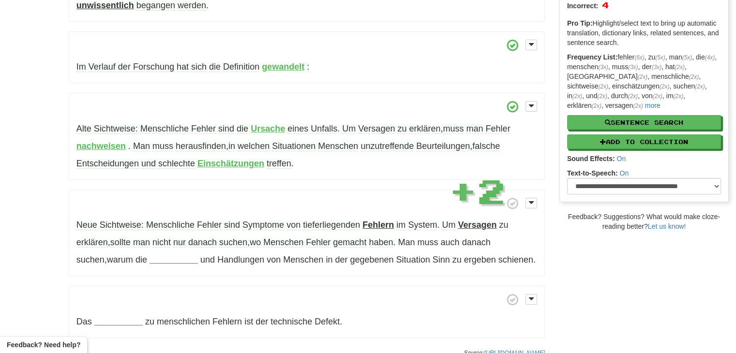
click at [487, 227] on strong "Versagen" at bounding box center [477, 225] width 39 height 10
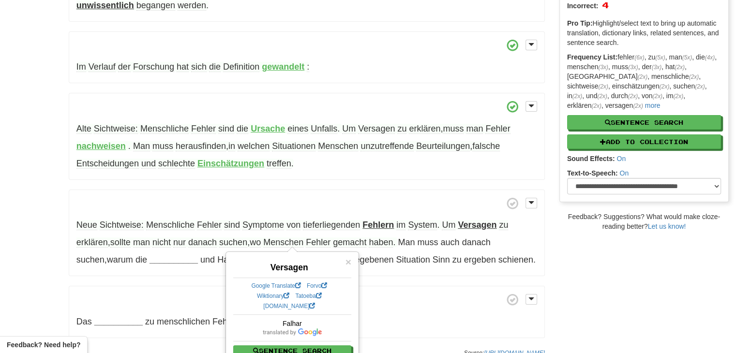
click at [598, 258] on div "/ Cloze-Reading Menschlicher Fehler Reset Technology > Basics Als menschlichen …" at bounding box center [368, 121] width 736 height 483
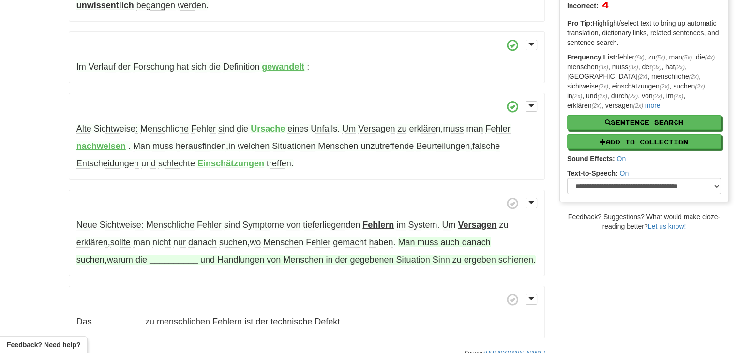
click at [150, 260] on strong "__________" at bounding box center [173, 260] width 48 height 10
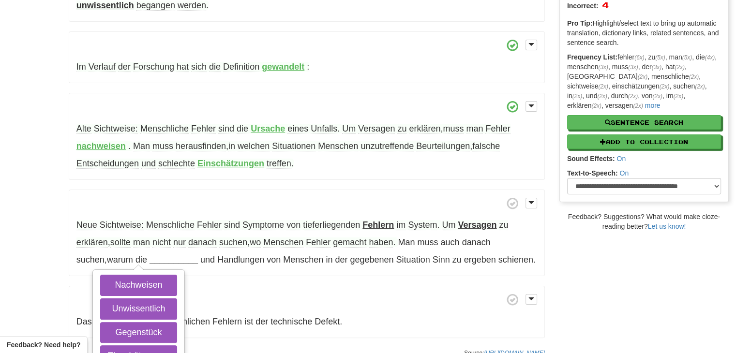
scroll to position [193, 0]
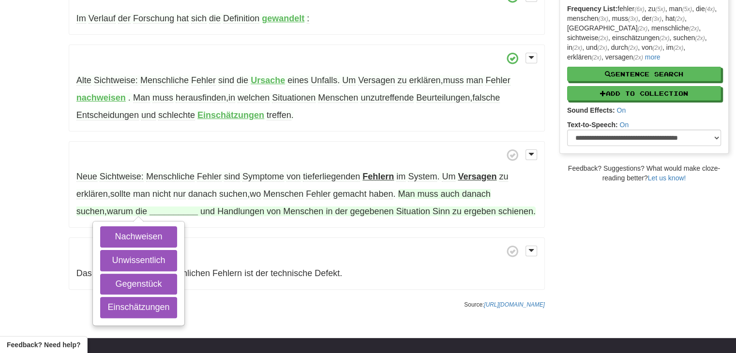
click at [161, 318] on div "Nachweisen Unwissentlich Gegenstück Einschätzungen" at bounding box center [138, 273] width 90 height 103
click at [161, 306] on button "Einschätzungen" at bounding box center [138, 307] width 76 height 21
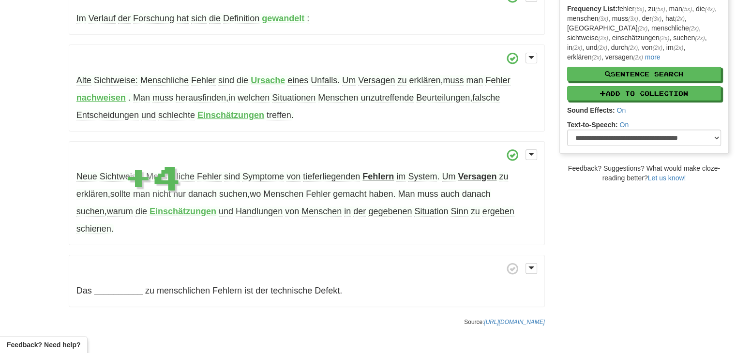
click at [159, 207] on strong "Einschätzungen" at bounding box center [182, 212] width 67 height 10
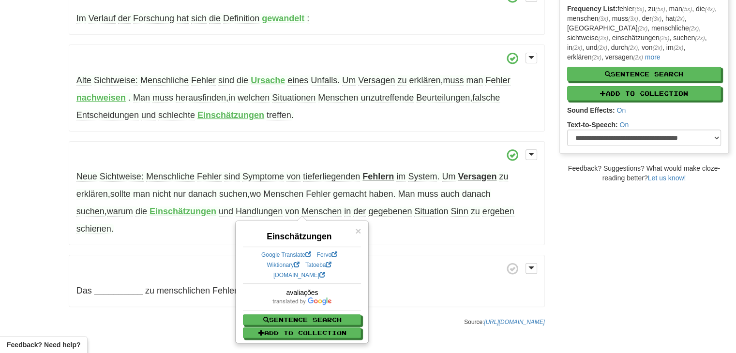
click at [57, 227] on div "/ Cloze-Reading Menschlicher Fehler Reset Technology > Basics Als menschlichen …" at bounding box center [368, 81] width 736 height 500
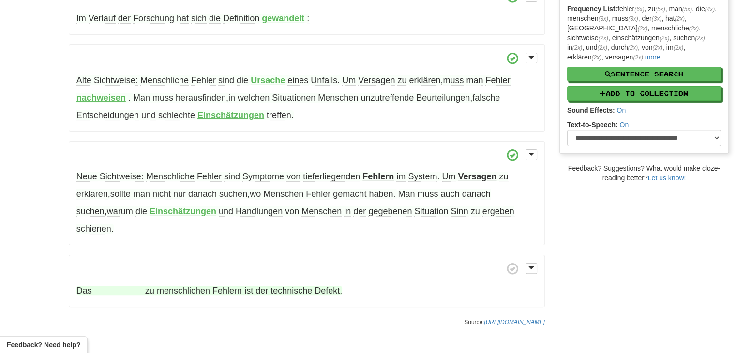
click at [130, 286] on strong "__________" at bounding box center [118, 291] width 48 height 10
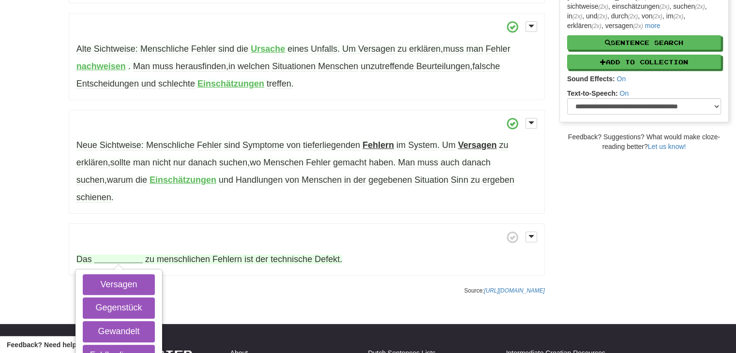
scroll to position [242, 0]
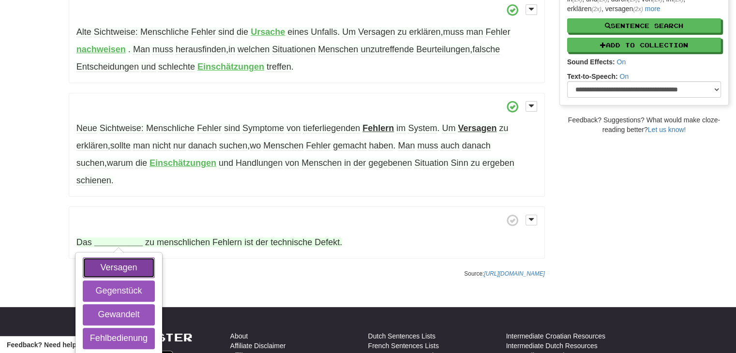
click at [139, 257] on button "Versagen" at bounding box center [119, 267] width 72 height 21
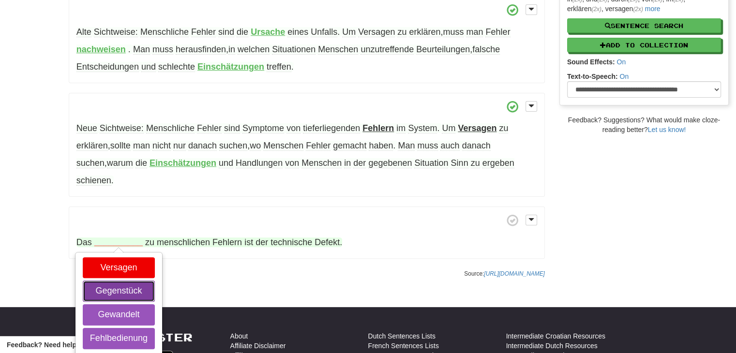
click at [138, 280] on button "Gegenstück" at bounding box center [119, 290] width 72 height 21
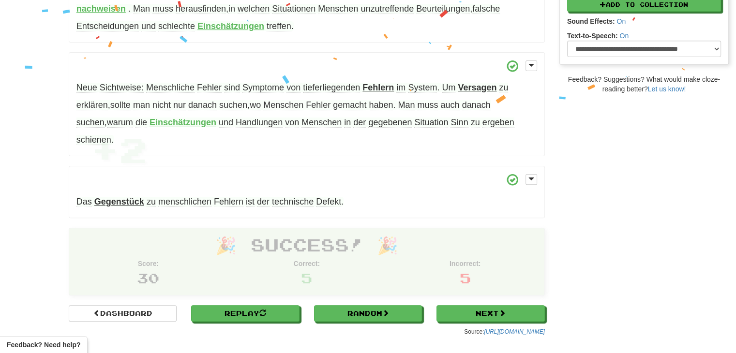
scroll to position [293, 0]
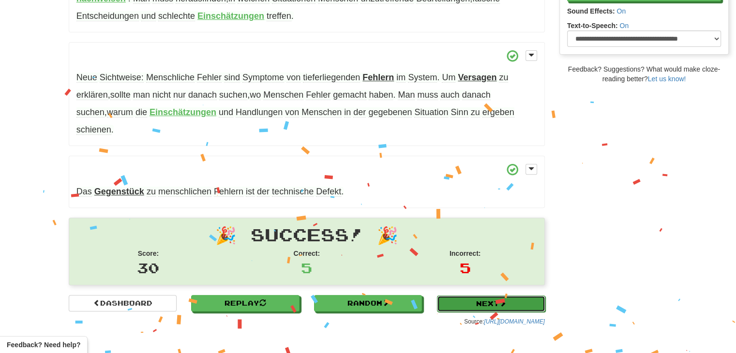
click at [458, 295] on link "Next" at bounding box center [491, 303] width 108 height 16
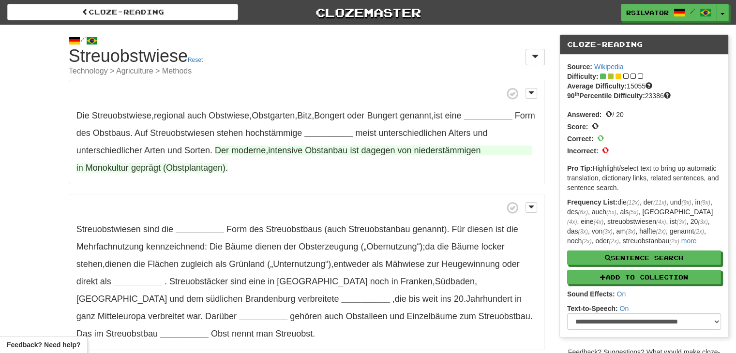
click at [182, 165] on span "(Obstplantagen)" at bounding box center [194, 168] width 62 height 10
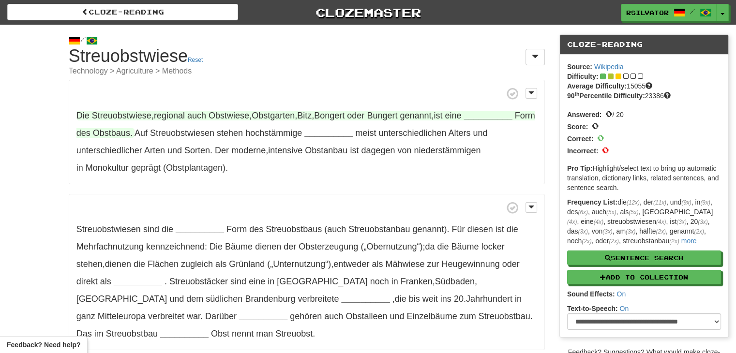
click at [221, 111] on span "Obstwiese" at bounding box center [228, 116] width 41 height 10
click at [500, 113] on strong "__________" at bounding box center [488, 116] width 48 height 10
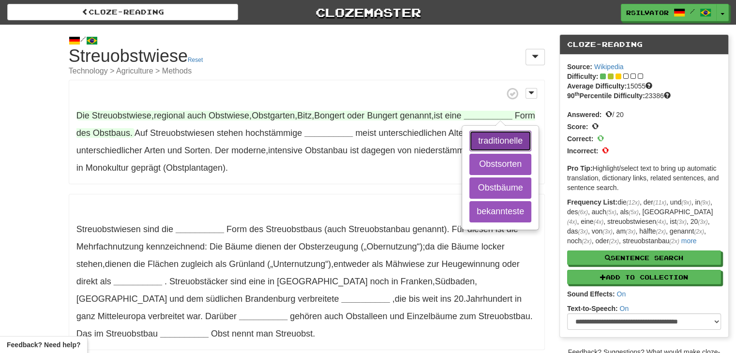
click at [493, 136] on button "traditionelle" at bounding box center [500, 141] width 62 height 21
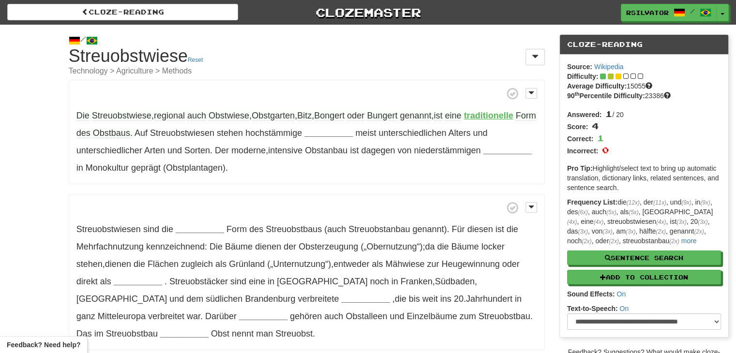
click at [122, 109] on p "Die Streuobstwiese , regional auch Obstwiese , Obstgarten , Bitz , Bongert oder…" at bounding box center [307, 132] width 476 height 104
click at [120, 116] on span "Streuobstwiese" at bounding box center [121, 116] width 59 height 10
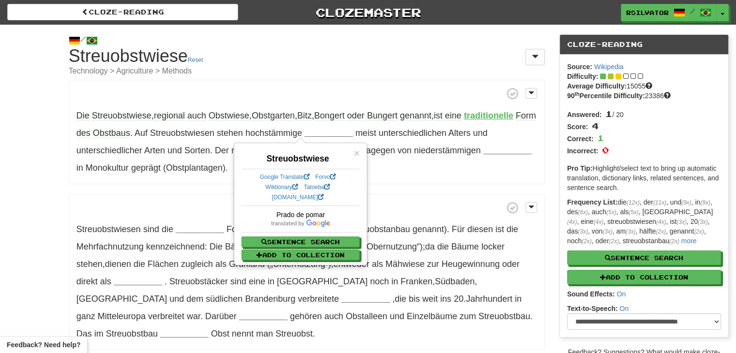
click at [50, 130] on div "/ Cloze-Reading Streuobstwiese Reset Technology > Agriculture > Methods Die Str…" at bounding box center [368, 340] width 736 height 630
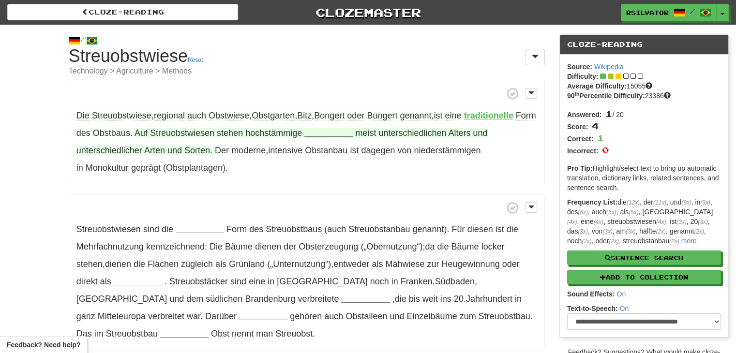
click at [339, 136] on strong "__________" at bounding box center [328, 133] width 48 height 10
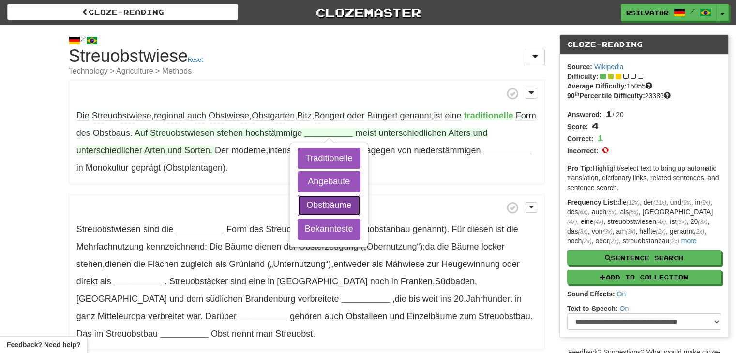
click at [349, 200] on button "Obstbäume" at bounding box center [328, 205] width 63 height 21
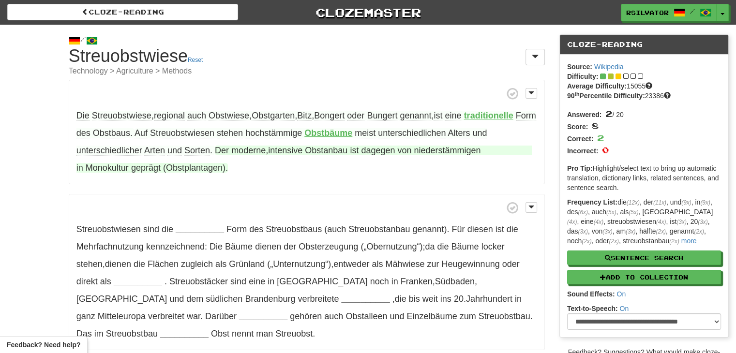
click at [487, 148] on strong "__________" at bounding box center [507, 151] width 48 height 10
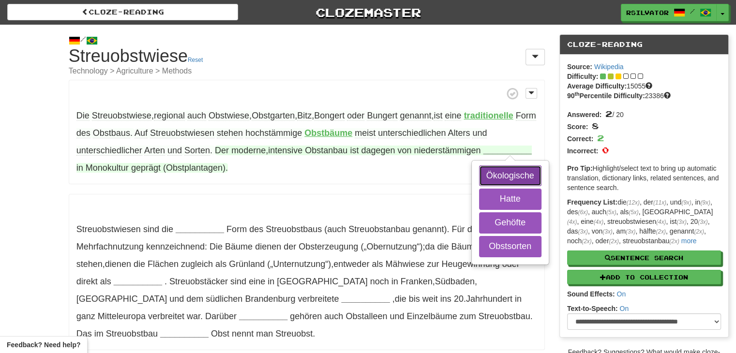
click at [512, 173] on button "Ökologische" at bounding box center [510, 175] width 62 height 21
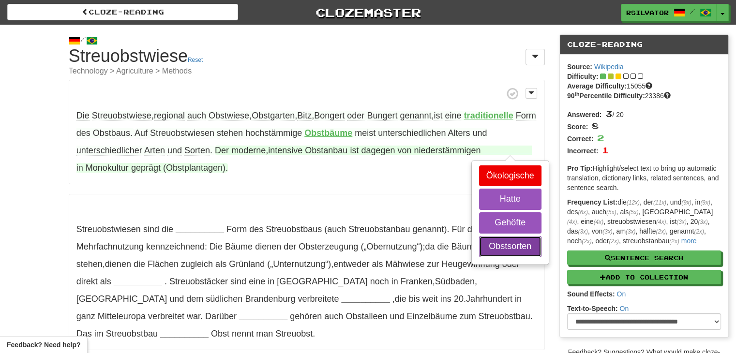
click at [511, 242] on button "Obstsorten" at bounding box center [510, 246] width 62 height 21
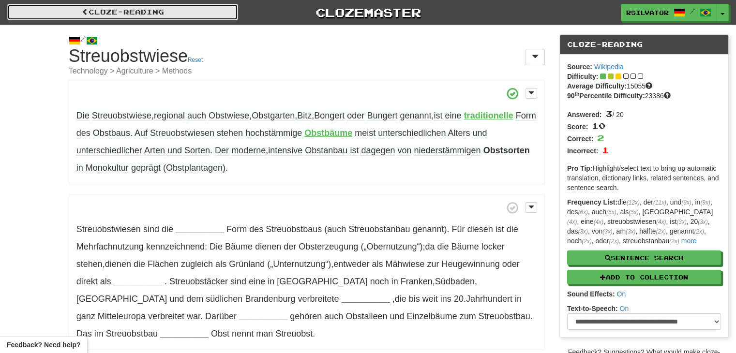
click at [82, 14] on span at bounding box center [85, 11] width 7 height 7
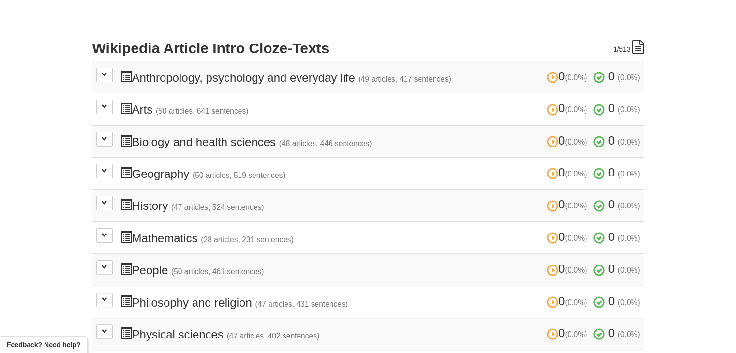
scroll to position [97, 0]
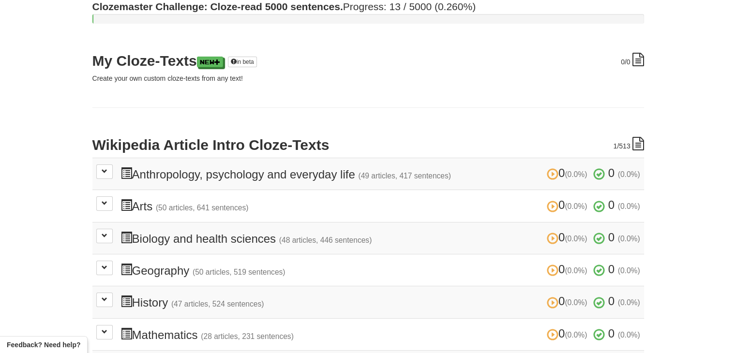
click at [641, 145] on icon at bounding box center [638, 144] width 12 height 14
click at [104, 204] on span at bounding box center [105, 203] width 6 height 6
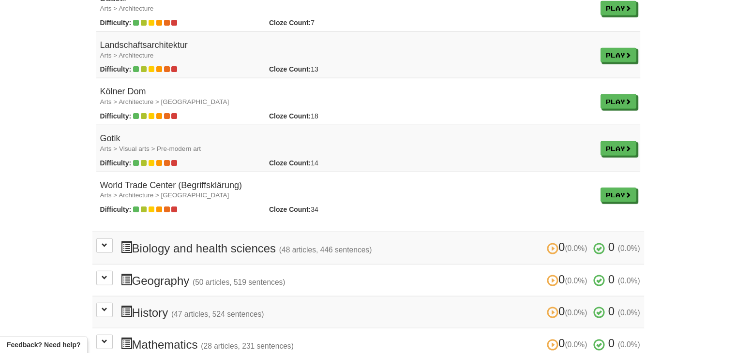
scroll to position [2563, 0]
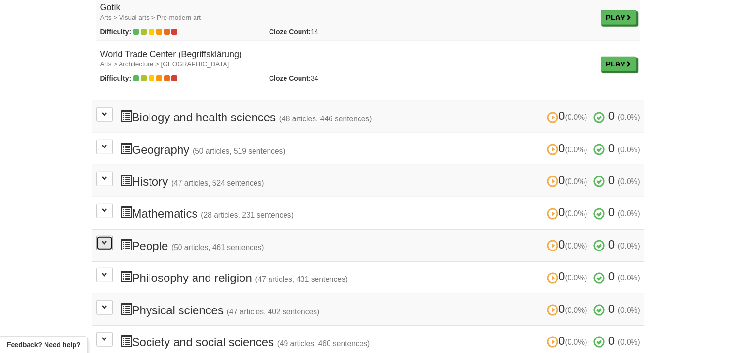
click at [105, 240] on span at bounding box center [105, 243] width 6 height 6
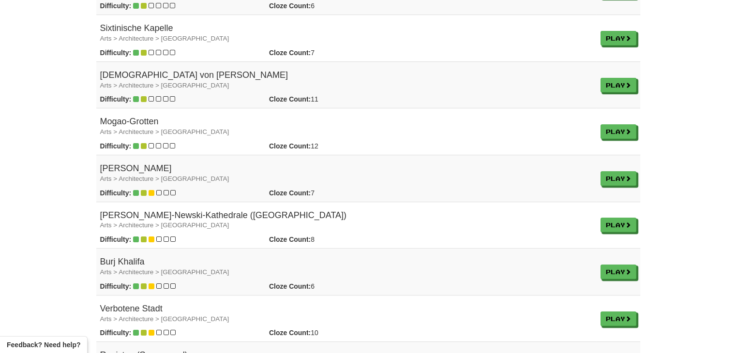
scroll to position [0, 0]
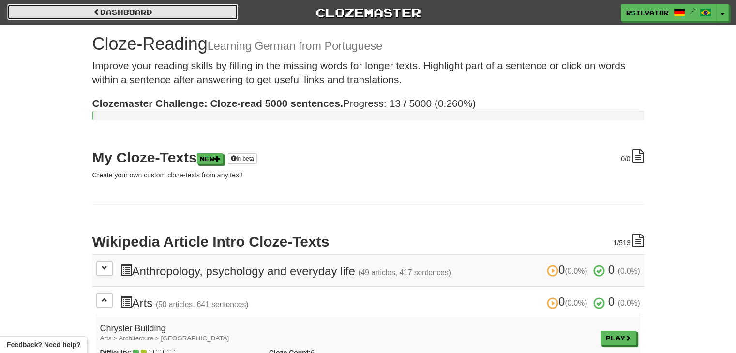
click at [155, 11] on link "Dashboard" at bounding box center [122, 12] width 231 height 16
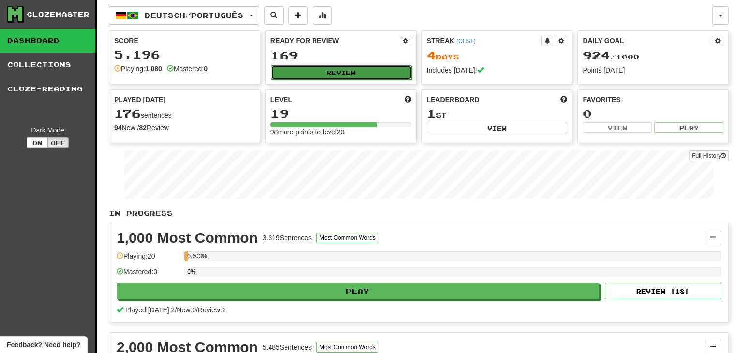
click at [301, 74] on button "Review" at bounding box center [341, 72] width 141 height 15
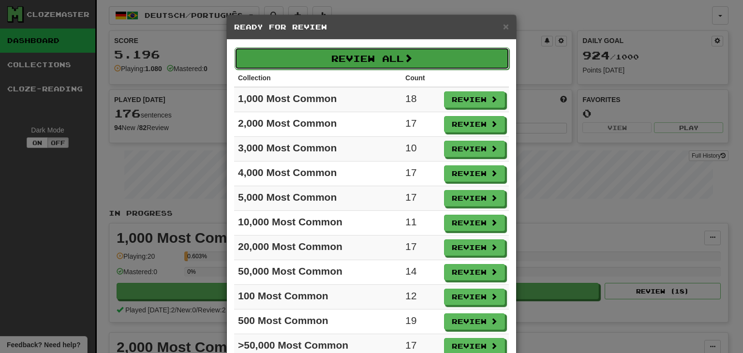
click at [383, 61] on button "Review All" at bounding box center [372, 58] width 275 height 22
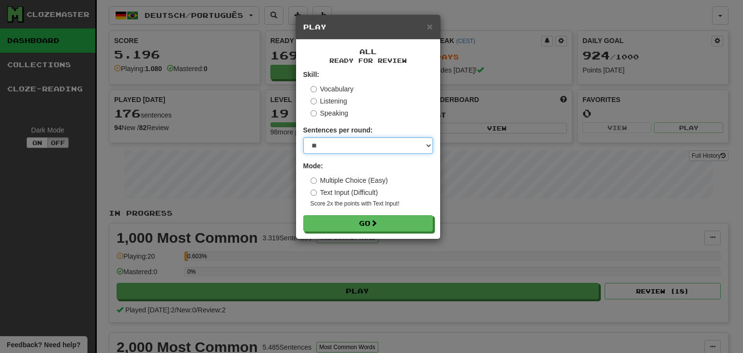
click at [367, 150] on select "* ** ** ** ** ** *** ********" at bounding box center [368, 145] width 130 height 16
select select "********"
click at [303, 137] on select "* ** ** ** ** ** *** ********" at bounding box center [368, 145] width 130 height 16
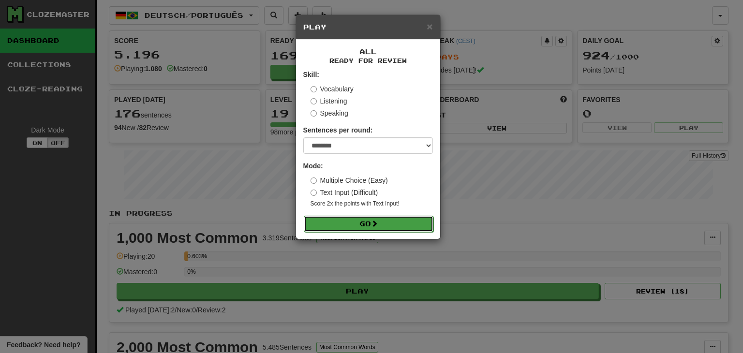
click at [368, 222] on button "Go" at bounding box center [369, 224] width 130 height 16
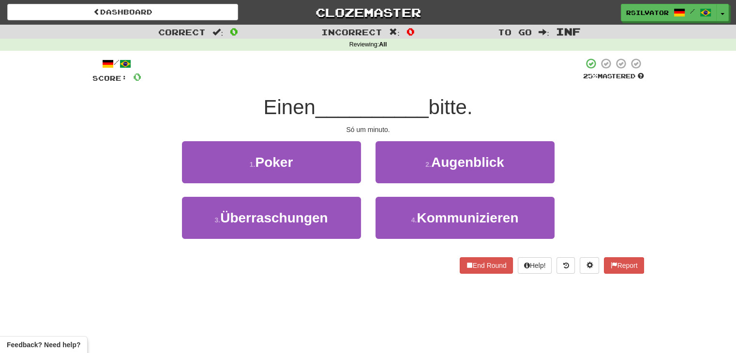
click at [115, 122] on div "/ Score: 0 25 % Mastered Einen __________ bitte. Só um minuto. 1 . Poker 2 . Au…" at bounding box center [367, 166] width 551 height 216
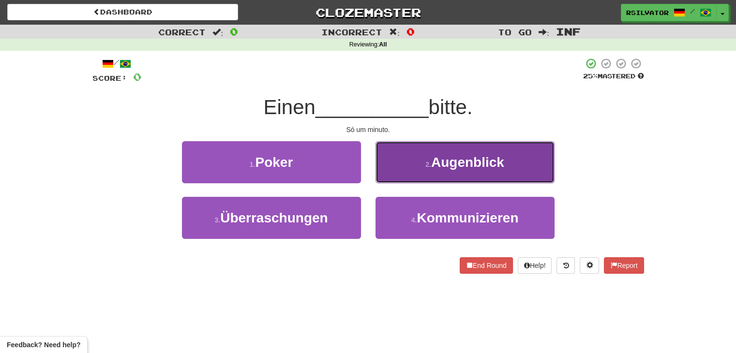
click at [473, 175] on button "2 . Augenblick" at bounding box center [464, 162] width 179 height 42
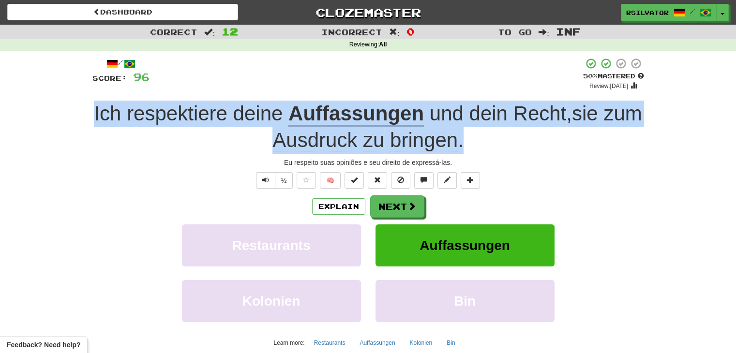
drag, startPoint x: 518, startPoint y: 135, endPoint x: 112, endPoint y: 111, distance: 407.5
click at [112, 111] on div "Ich respektiere deine Auffassungen und dein Recht , sie zum Ausdruck zu bringen…" at bounding box center [367, 127] width 551 height 53
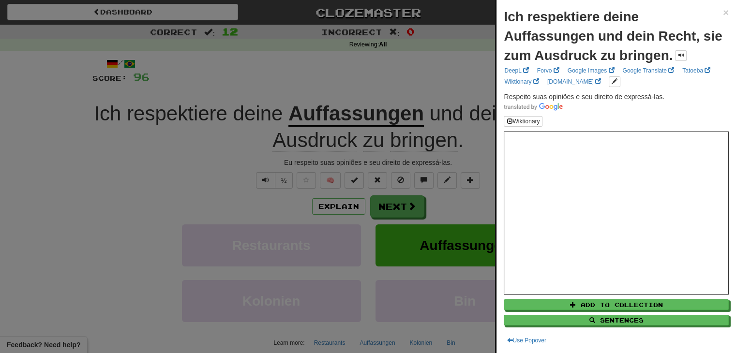
click at [207, 139] on div at bounding box center [368, 176] width 736 height 353
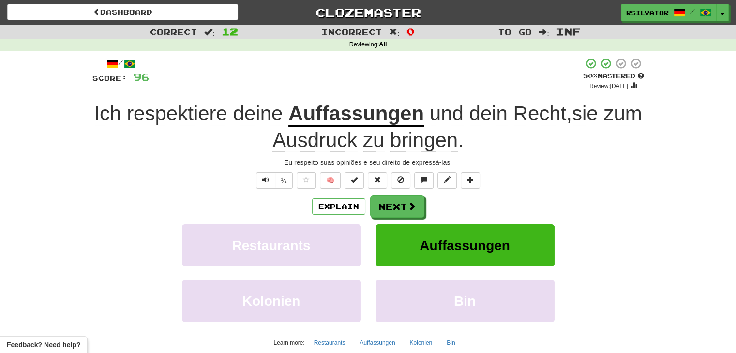
click at [325, 110] on u "Auffassungen" at bounding box center [355, 114] width 135 height 25
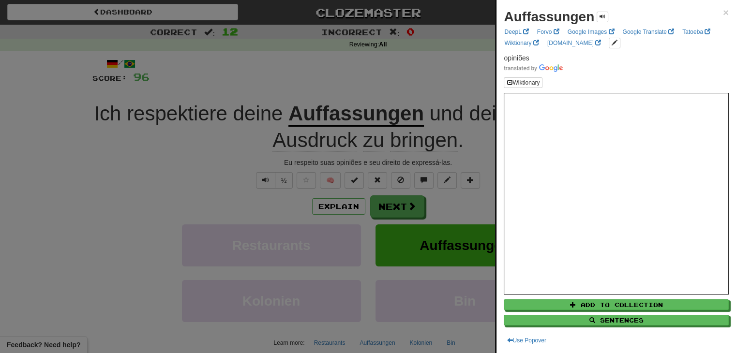
click at [33, 178] on div at bounding box center [368, 176] width 736 height 353
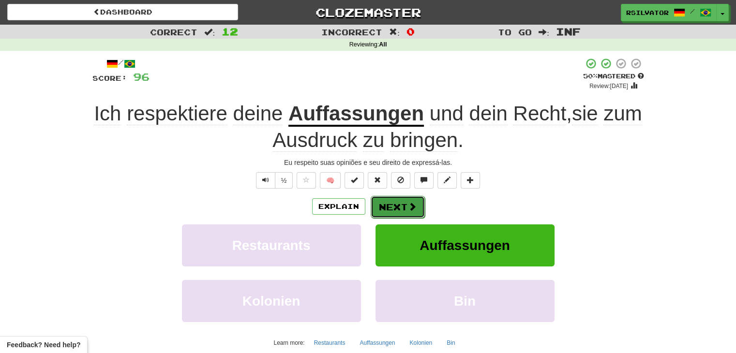
click at [391, 207] on button "Next" at bounding box center [397, 207] width 54 height 22
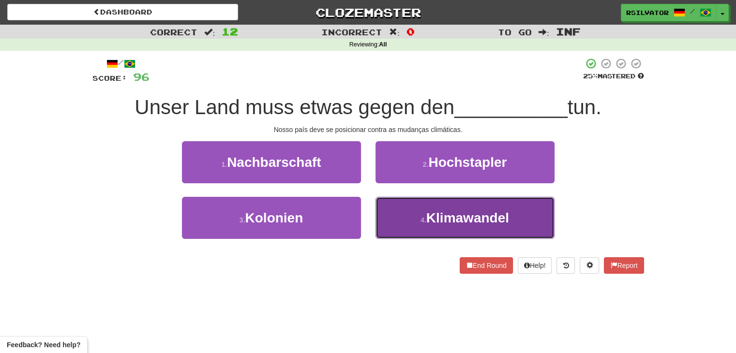
click at [433, 222] on span "Klimawandel" at bounding box center [467, 217] width 83 height 15
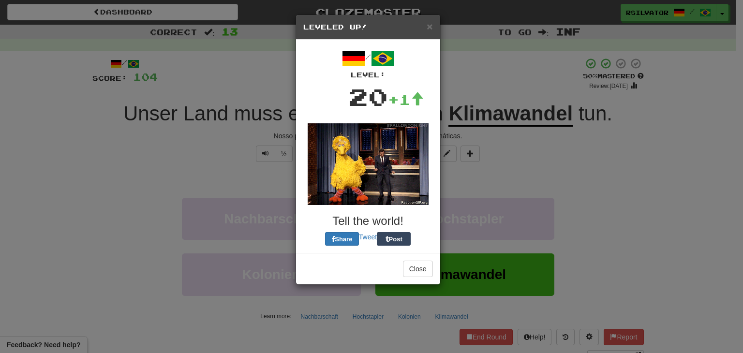
click at [426, 23] on h5 "Leveled Up!" at bounding box center [368, 27] width 130 height 10
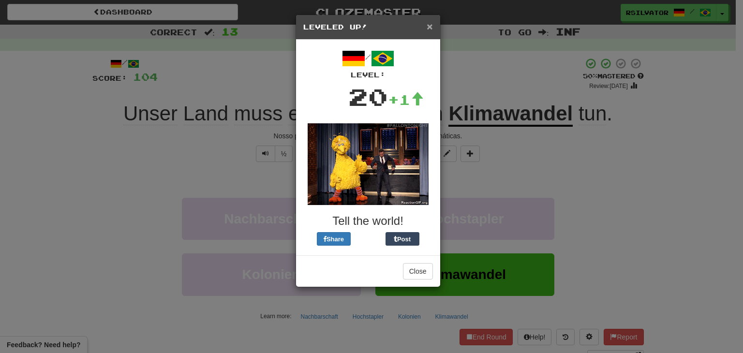
click at [429, 25] on span "×" at bounding box center [430, 26] width 6 height 11
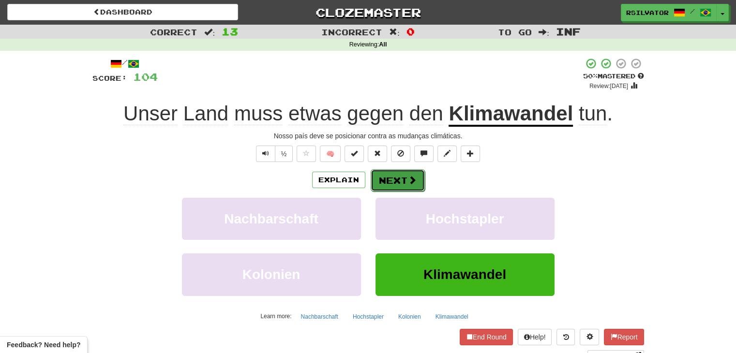
click at [398, 182] on button "Next" at bounding box center [397, 180] width 54 height 22
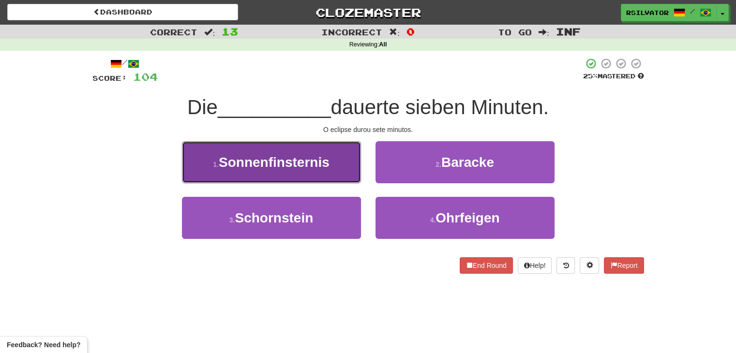
click at [244, 173] on button "1 . Sonnenfinsternis" at bounding box center [271, 162] width 179 height 42
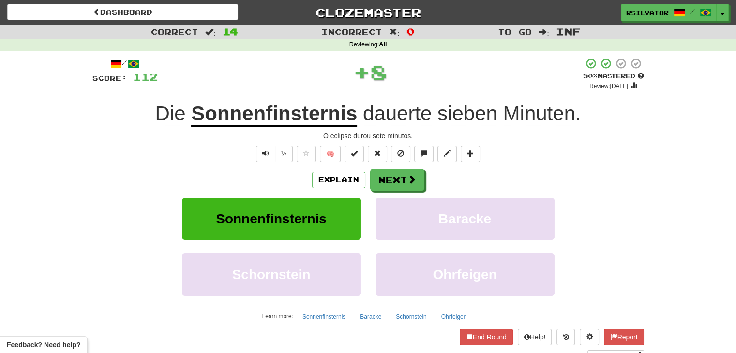
click at [216, 117] on u "Sonnenfinsternis" at bounding box center [274, 114] width 166 height 25
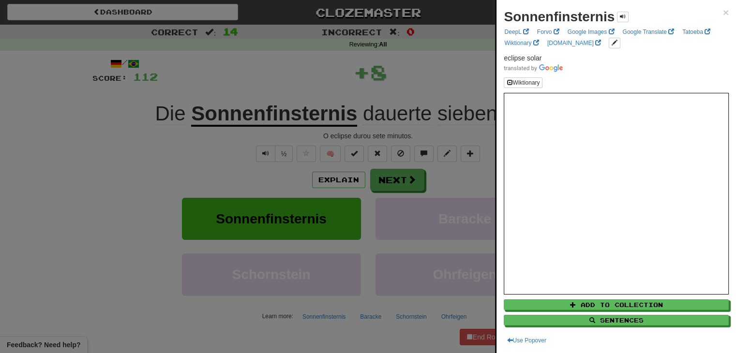
click at [109, 148] on div at bounding box center [368, 176] width 736 height 353
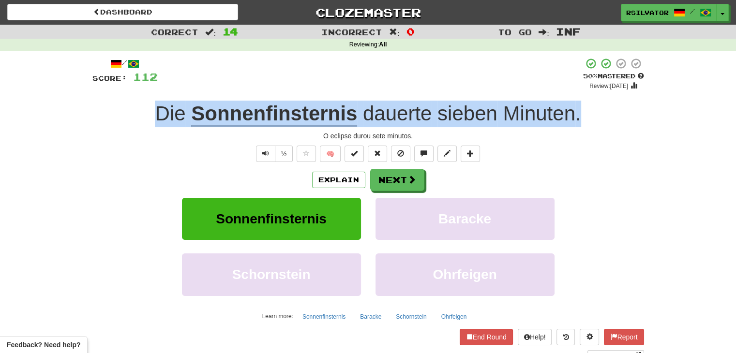
drag, startPoint x: 124, startPoint y: 109, endPoint x: 656, endPoint y: 105, distance: 532.5
click at [656, 105] on div "Correct : 14 Incorrect : 0 To go : Inf Reviewing : All / Score: 112 + 8 50 % Ma…" at bounding box center [368, 200] width 736 height 350
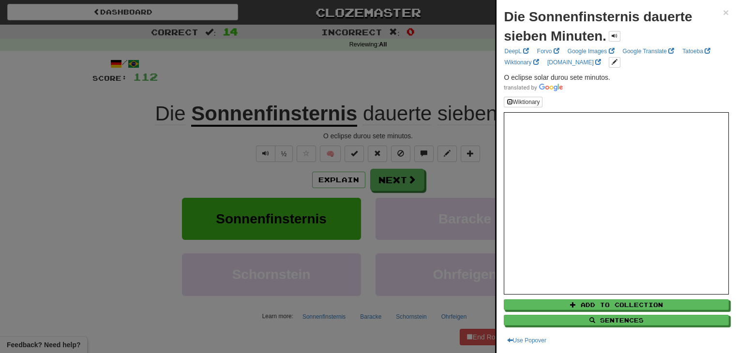
click at [575, 74] on span "O eclipse solar durou sete minutos." at bounding box center [556, 78] width 106 height 8
copy span "O eclipse solar durou sete minutos."
click at [81, 167] on div at bounding box center [368, 176] width 736 height 353
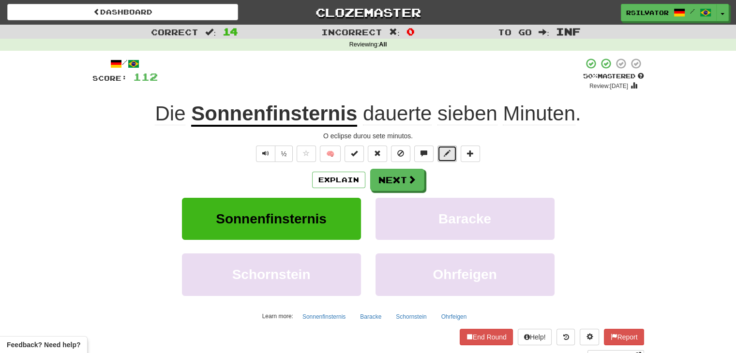
click at [448, 151] on span at bounding box center [446, 153] width 7 height 7
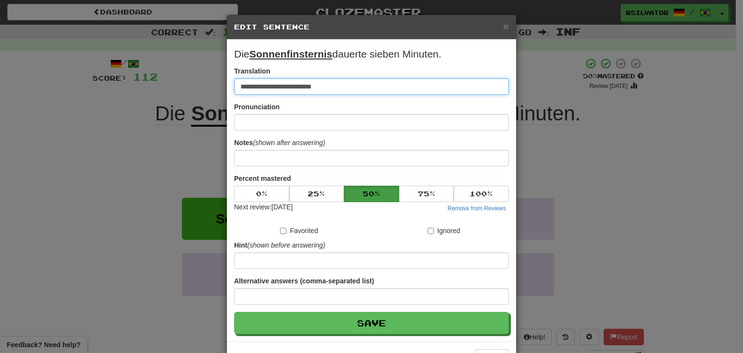
paste input "******"
type input "**********"
click at [234, 312] on button "Save" at bounding box center [371, 323] width 275 height 22
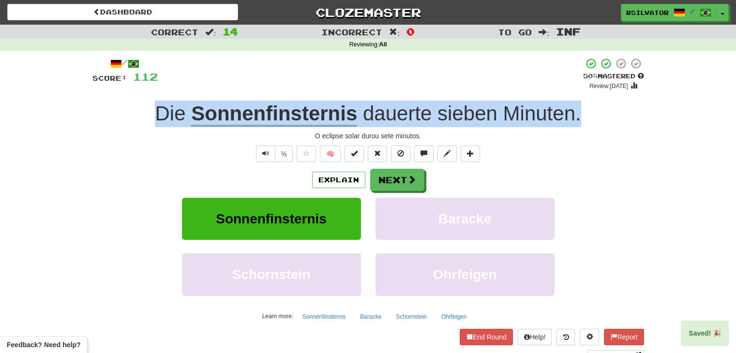
drag, startPoint x: 136, startPoint y: 124, endPoint x: 606, endPoint y: 109, distance: 470.3
click at [606, 109] on div "Die Sonnenfinsternis dauerte sieben Minuten ." at bounding box center [367, 114] width 551 height 27
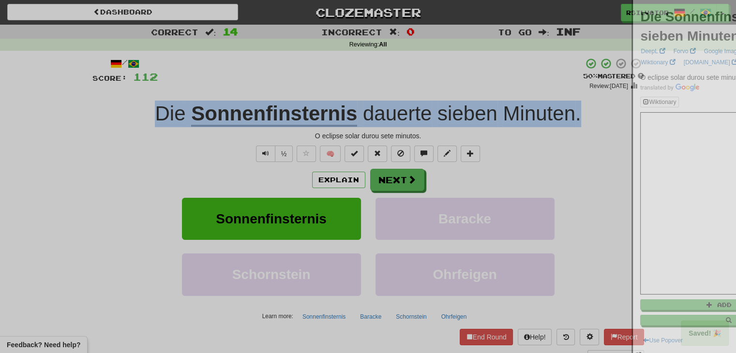
copy div "Die Sonnenfinsternis dauerte sieben Minuten ."
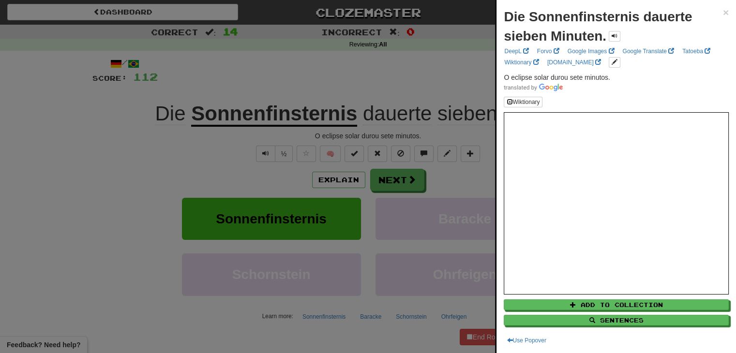
click at [0, 232] on div at bounding box center [368, 176] width 736 height 353
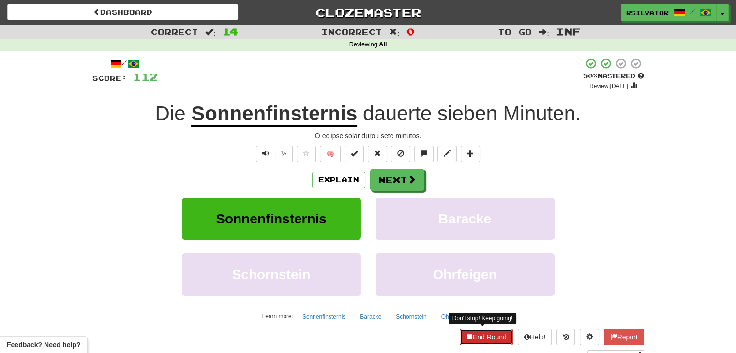
click at [461, 343] on button "End Round" at bounding box center [485, 337] width 53 height 16
